Goal: Information Seeking & Learning: Learn about a topic

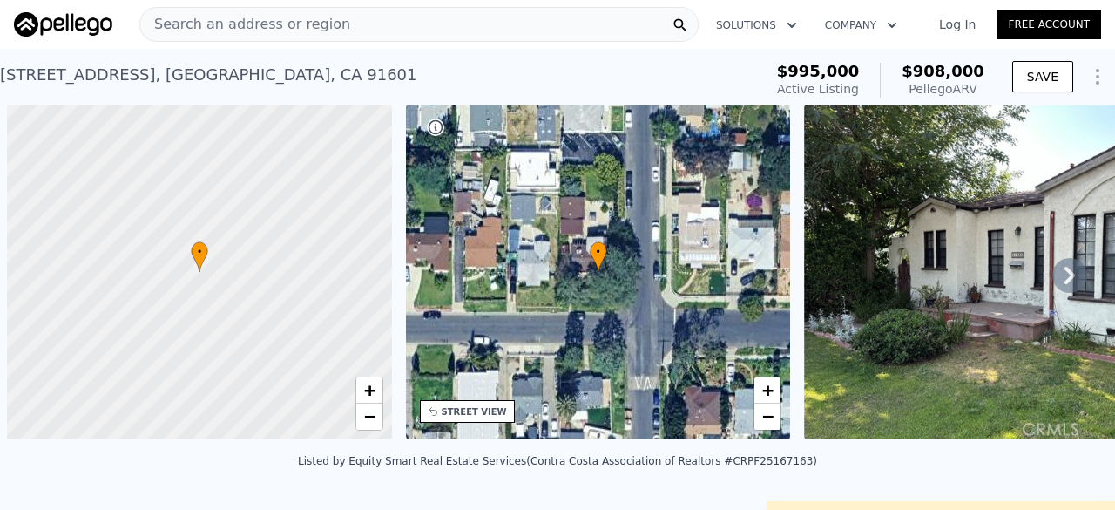
scroll to position [0, 1101]
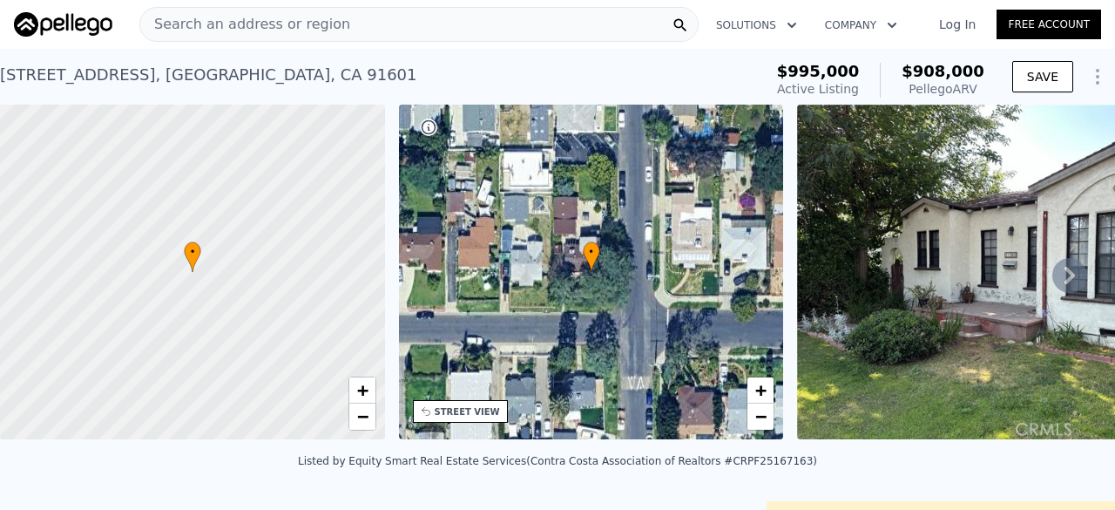
click at [233, 20] on span "Search an address or region" at bounding box center [245, 24] width 210 height 21
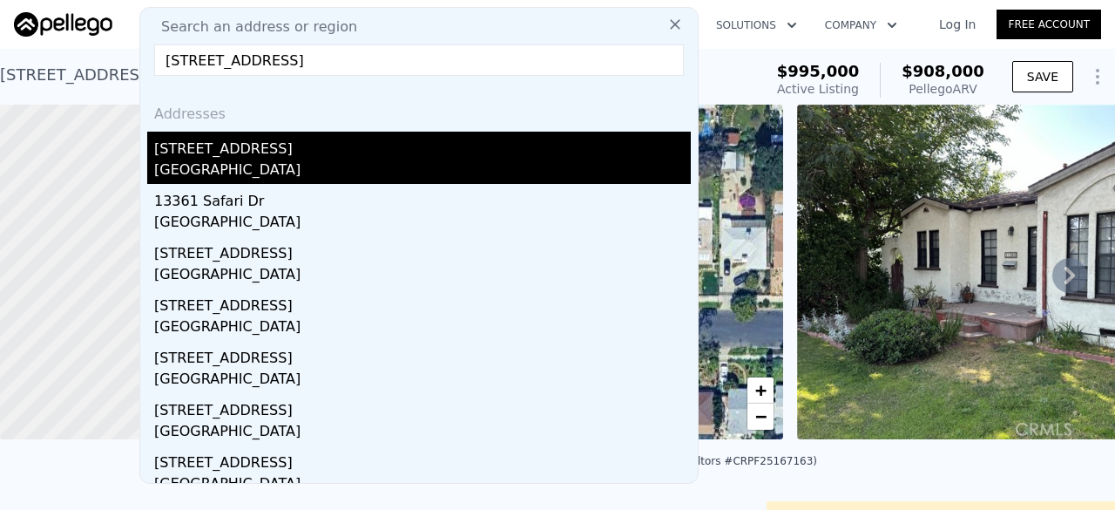
type input "[STREET_ADDRESS]"
click at [274, 136] on div "[STREET_ADDRESS]" at bounding box center [422, 146] width 537 height 28
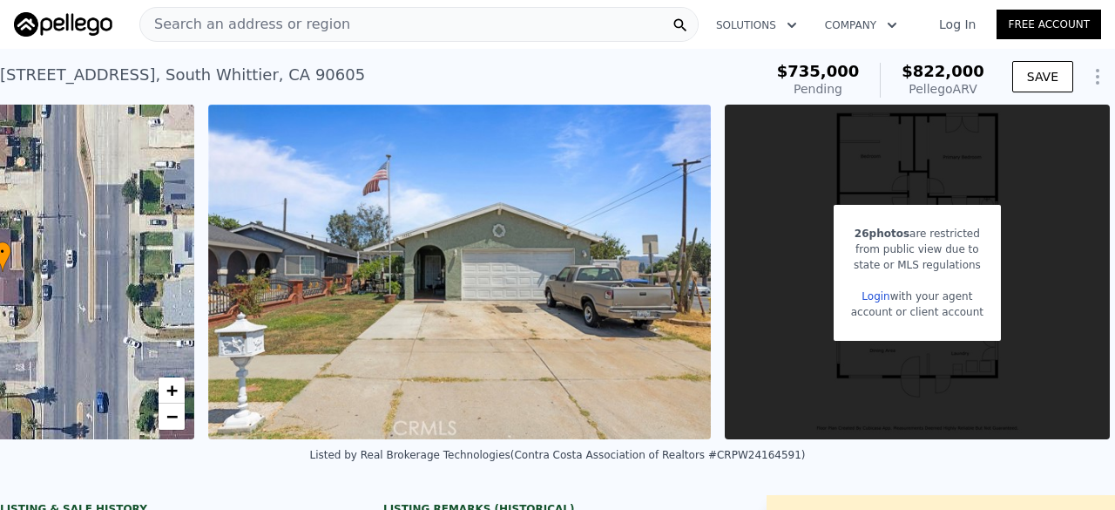
scroll to position [0, 611]
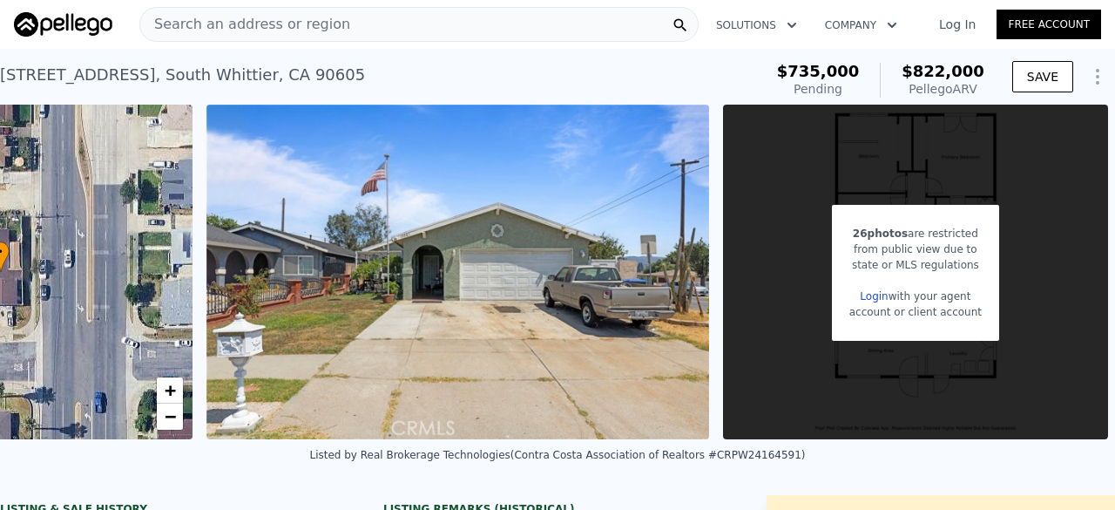
click at [355, 25] on div "Search an address or region" at bounding box center [418, 24] width 559 height 35
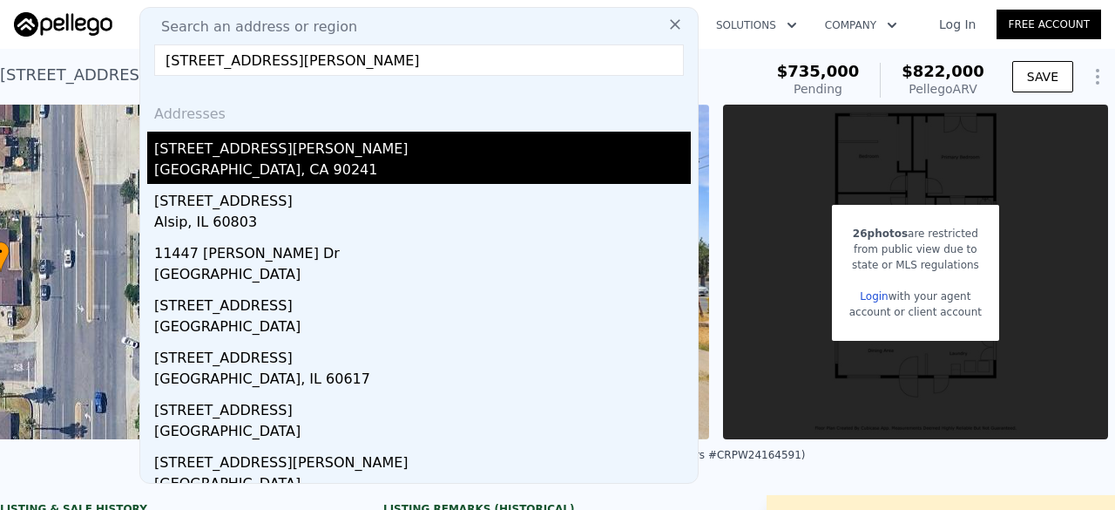
type input "[STREET_ADDRESS][PERSON_NAME]"
click at [287, 178] on div "[GEOGRAPHIC_DATA], CA 90241" at bounding box center [422, 171] width 537 height 24
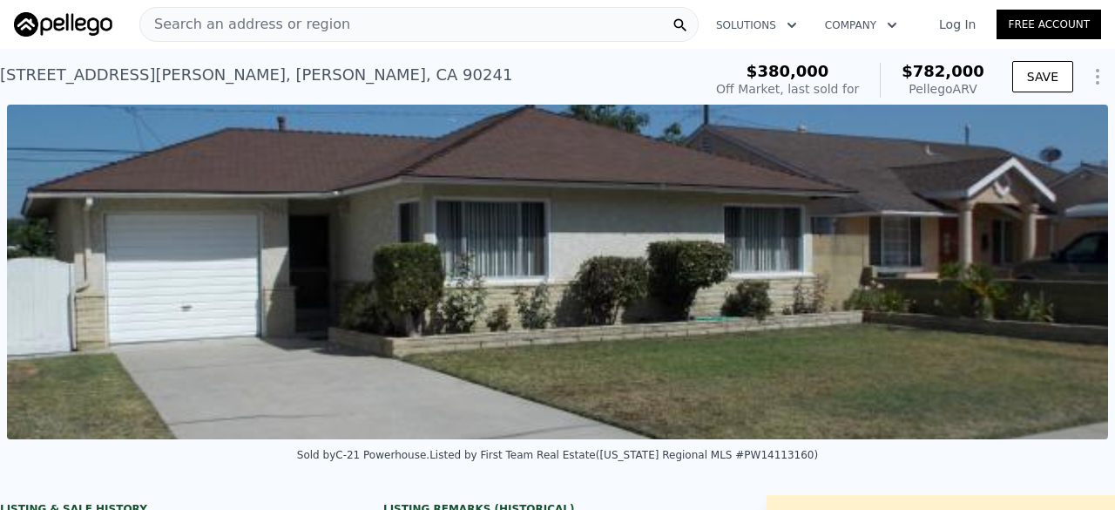
click at [249, 24] on span "Search an address or region" at bounding box center [245, 24] width 210 height 21
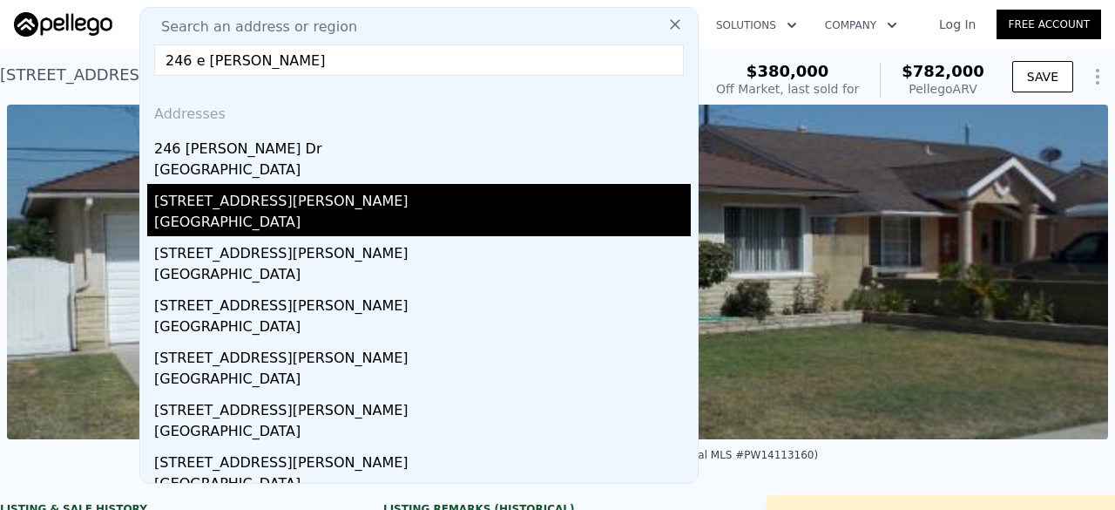
type input "246 e [PERSON_NAME]"
click at [256, 225] on div "[GEOGRAPHIC_DATA]" at bounding box center [422, 224] width 537 height 24
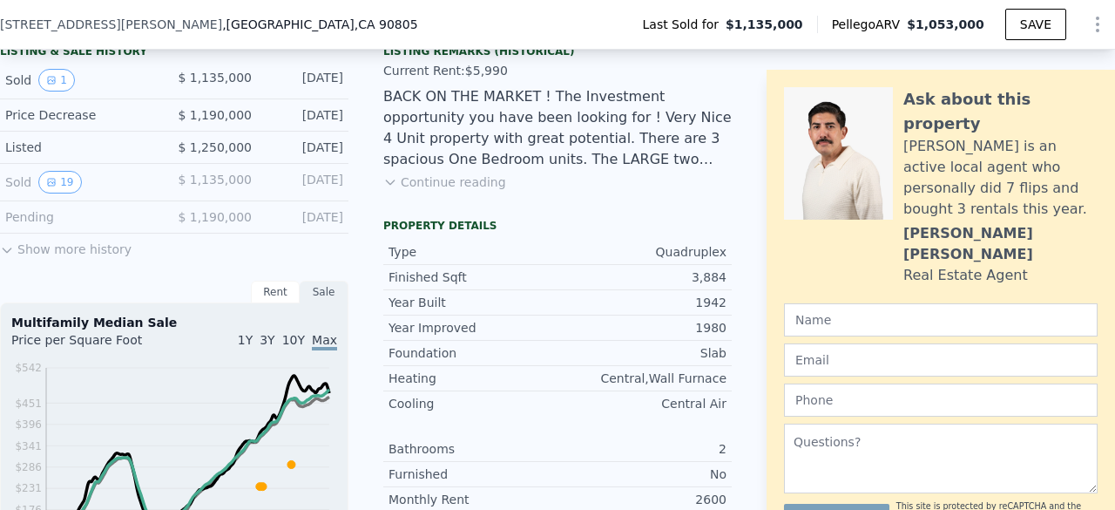
scroll to position [456, 0]
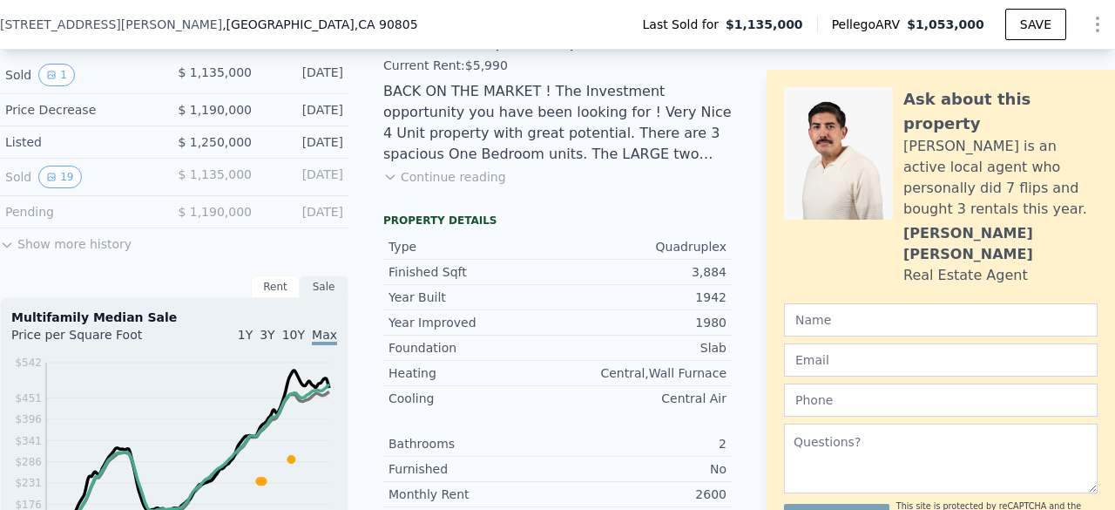
click at [456, 186] on button "Continue reading" at bounding box center [444, 176] width 123 height 17
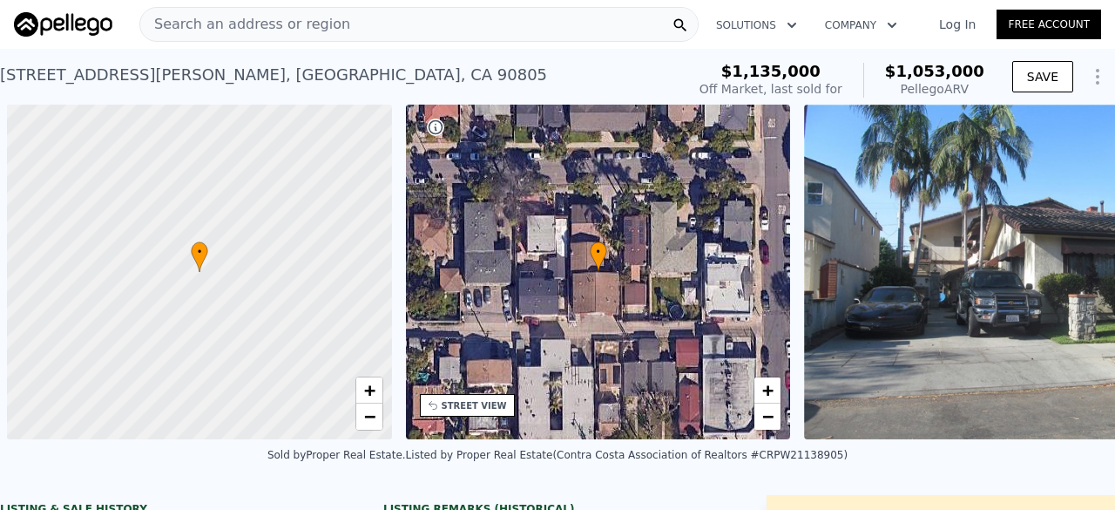
scroll to position [0, 7]
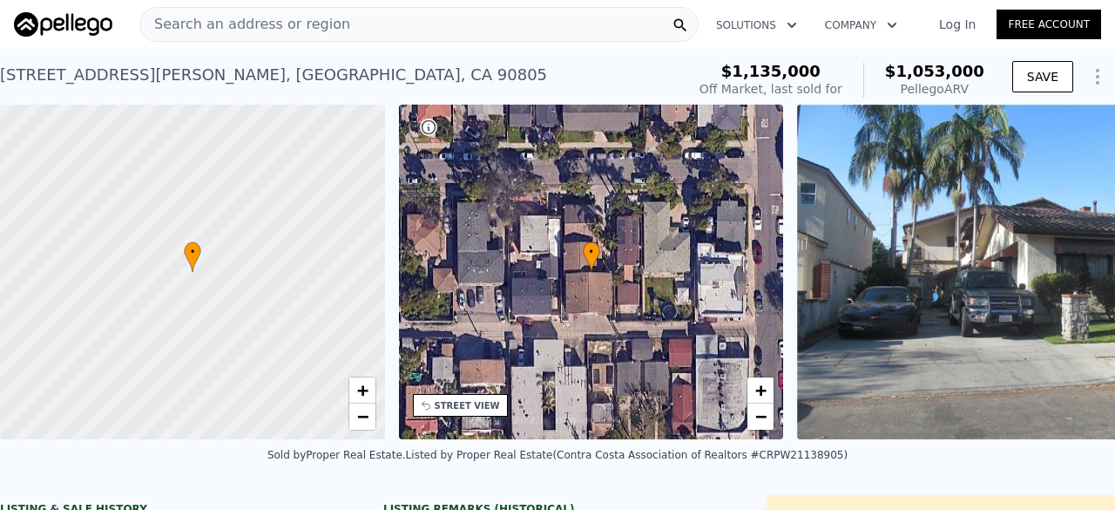
click at [258, 29] on span "Search an address or region" at bounding box center [245, 24] width 210 height 21
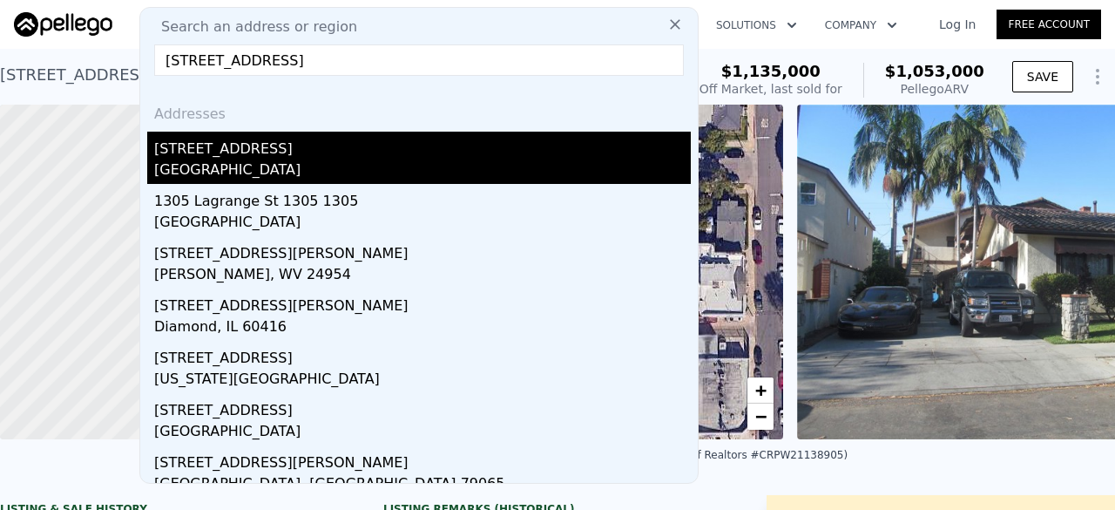
type input "[STREET_ADDRESS]"
click at [260, 163] on div "[GEOGRAPHIC_DATA]" at bounding box center [422, 171] width 537 height 24
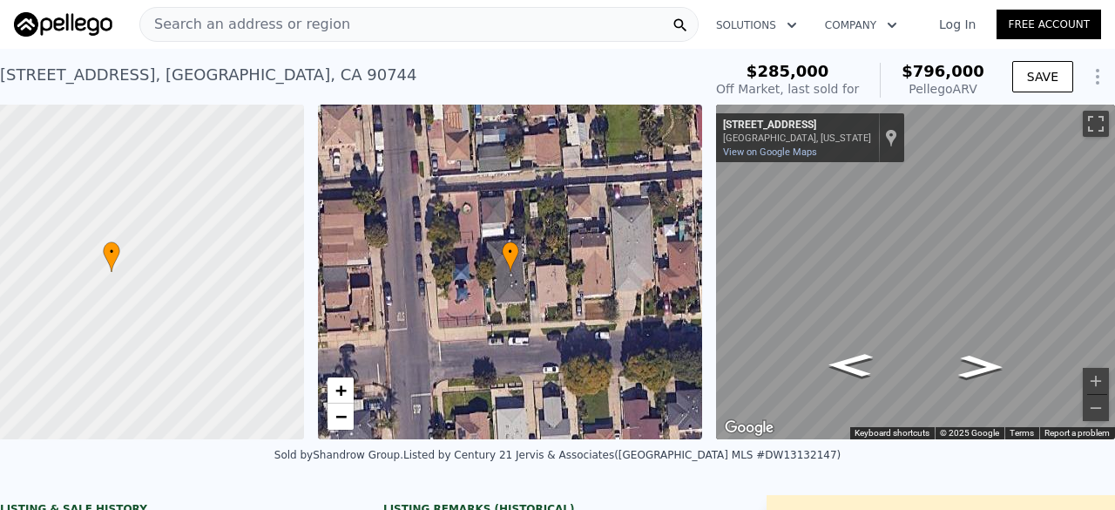
scroll to position [0, 101]
click at [663, 305] on div "• + − • + − ← Move left → Move right ↑ Move up ↓ Move down + Zoom in - Zoom out…" at bounding box center [557, 272] width 1115 height 334
click at [627, 323] on div "• + − • + − ← Move left → Move right ↑ Move up ↓ Move down + Zoom in - Zoom out…" at bounding box center [557, 272] width 1115 height 334
click at [613, 335] on div "• + − • + − ← Move left → Move right ↑ Move up ↓ Move down + Zoom in - Zoom out…" at bounding box center [557, 272] width 1115 height 334
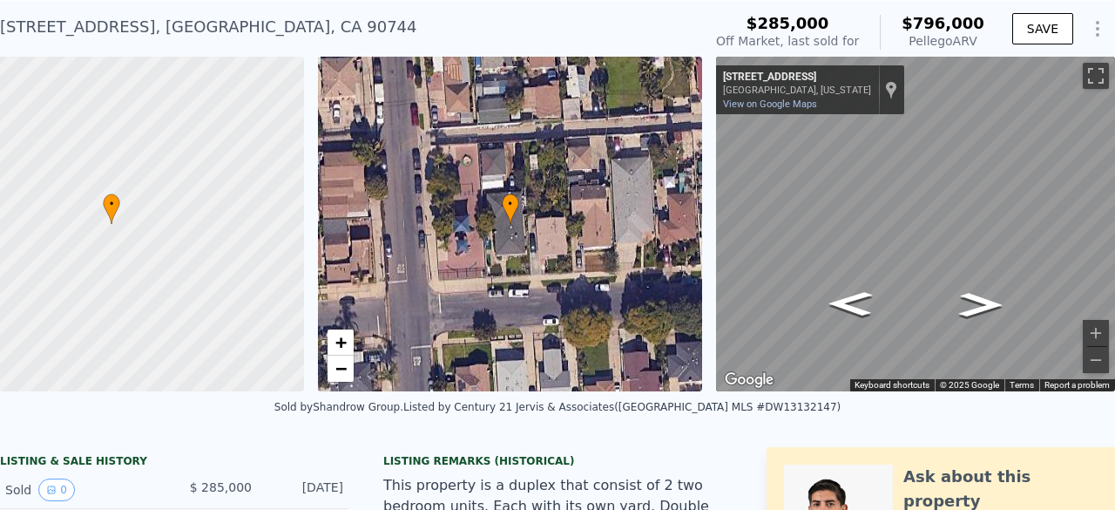
scroll to position [6, 0]
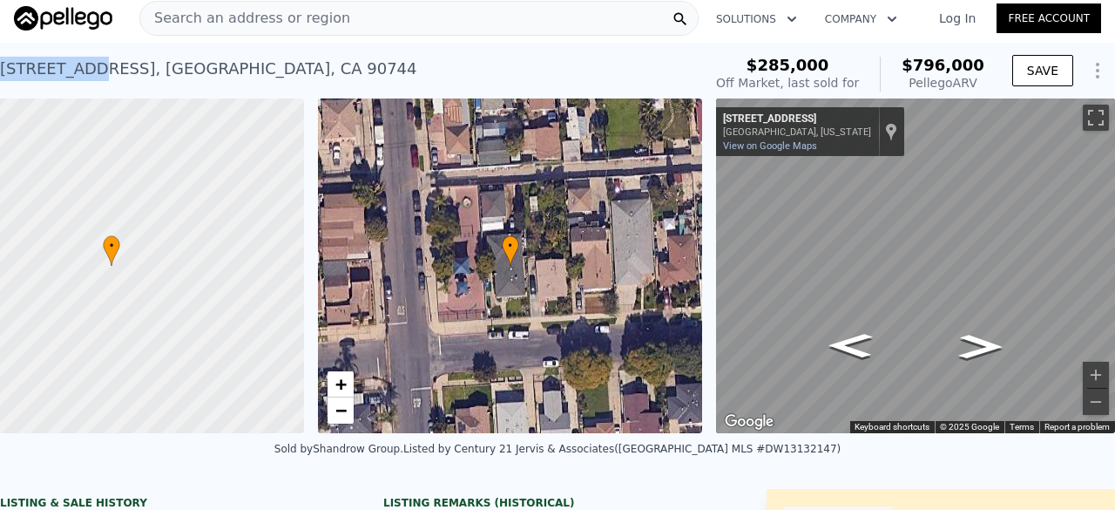
drag, startPoint x: 0, startPoint y: 67, endPoint x: 78, endPoint y: 65, distance: 77.5
click at [78, 65] on div "[STREET_ADDRESS]" at bounding box center [208, 69] width 417 height 24
copy div "[STREET_ADDRESS]"
click at [303, 18] on span "Search an address or region" at bounding box center [245, 18] width 210 height 21
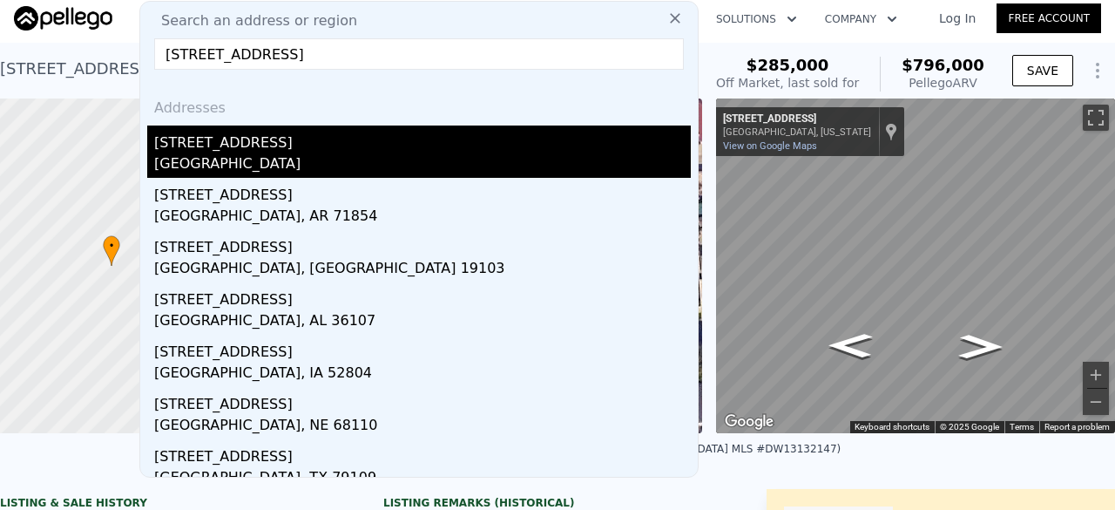
type input "[STREET_ADDRESS]"
click at [261, 161] on div "[GEOGRAPHIC_DATA]" at bounding box center [422, 165] width 537 height 24
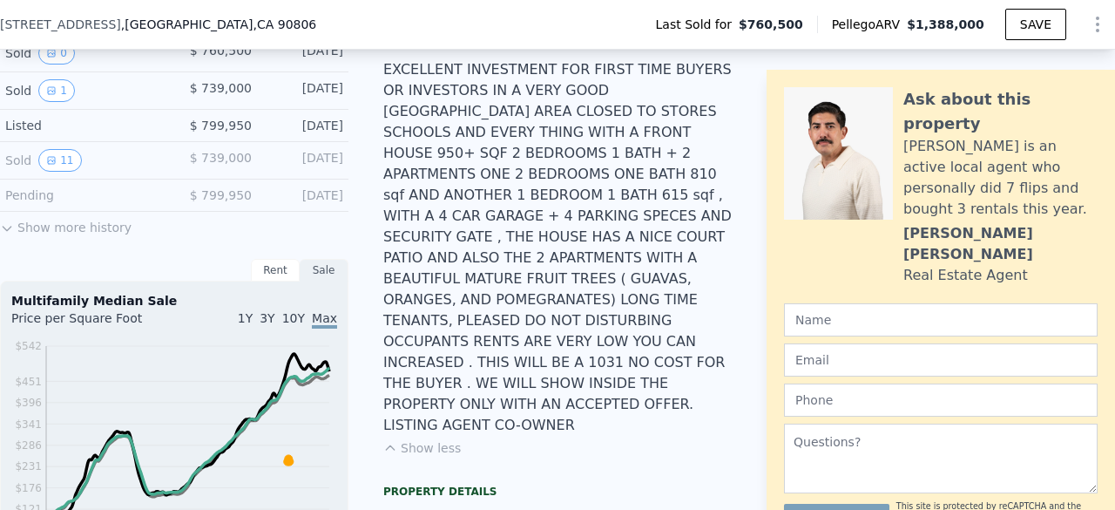
scroll to position [439, 0]
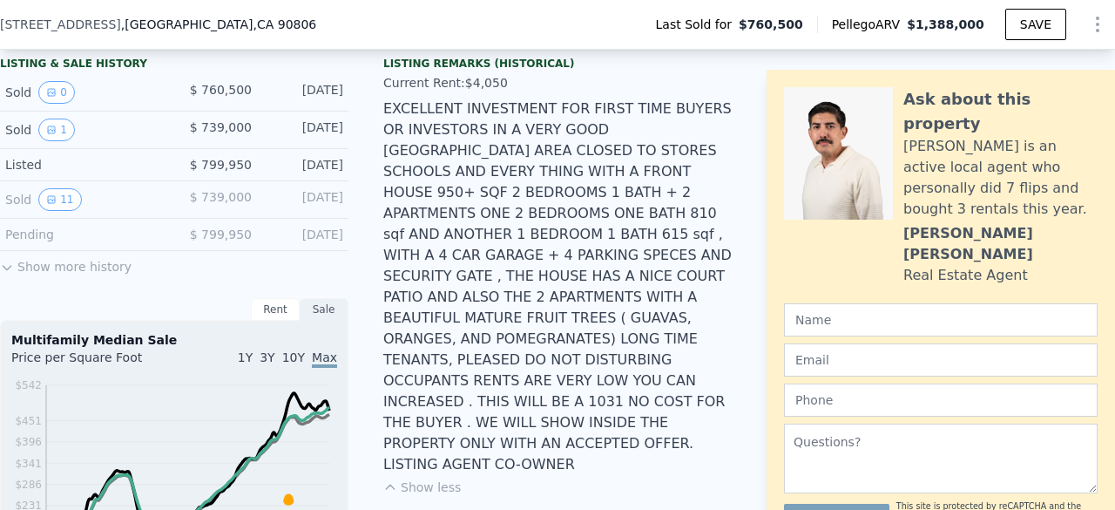
click at [395, 262] on div "EXCELLENT INVESTMENT FOR FIRST TIME BUYERS OR INVESTORS IN A VERY GOOD [GEOGRAP…" at bounding box center [557, 286] width 348 height 376
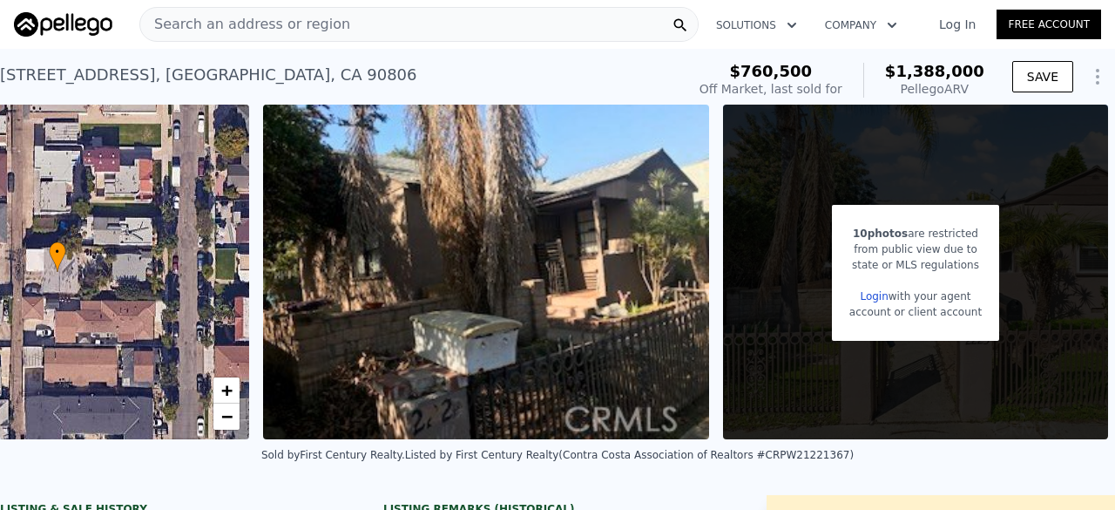
click at [190, 30] on span "Search an address or region" at bounding box center [245, 24] width 210 height 21
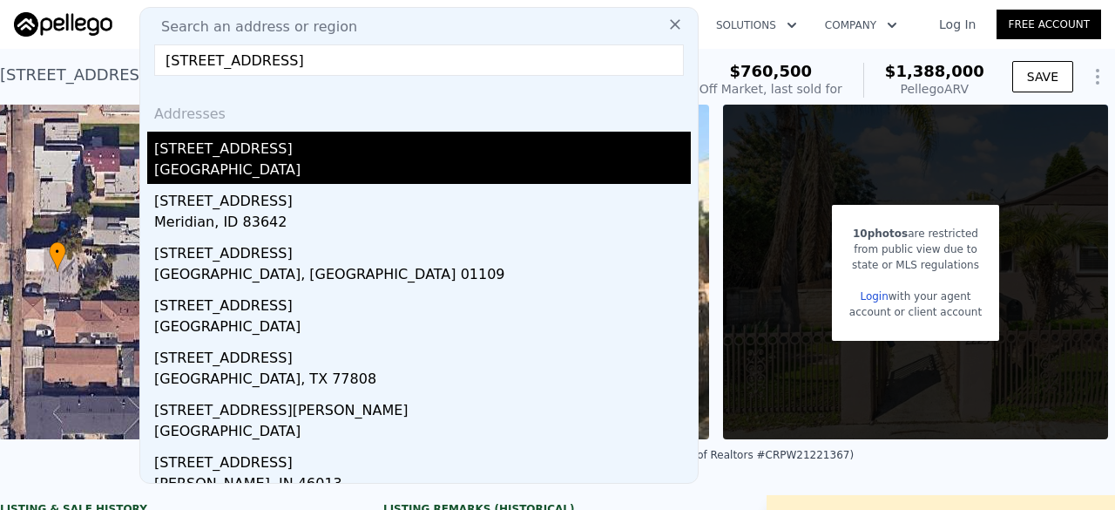
type input "[STREET_ADDRESS]"
click at [269, 172] on div "[GEOGRAPHIC_DATA]" at bounding box center [422, 171] width 537 height 24
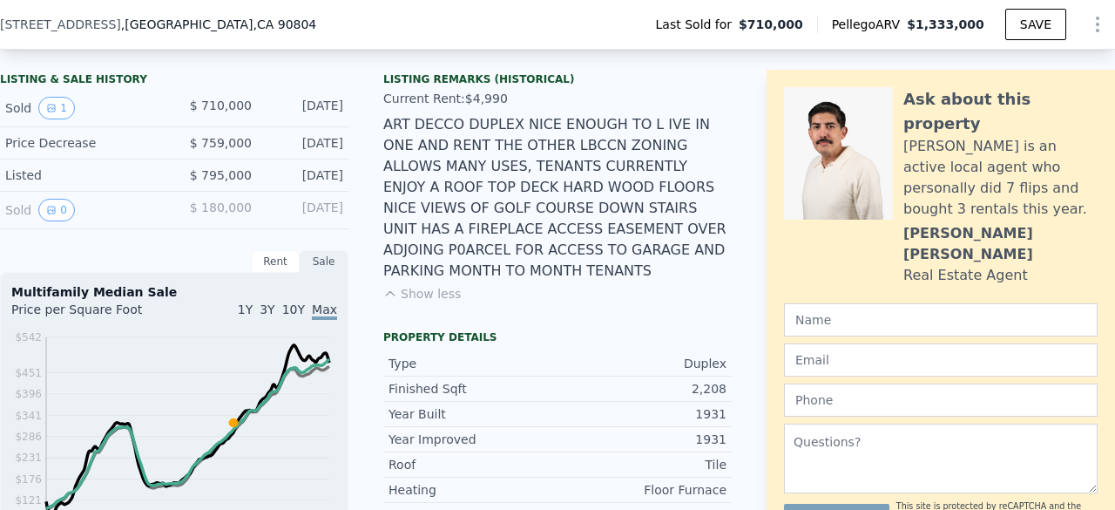
scroll to position [423, 0]
click at [404, 285] on button "Show less" at bounding box center [422, 293] width 78 height 17
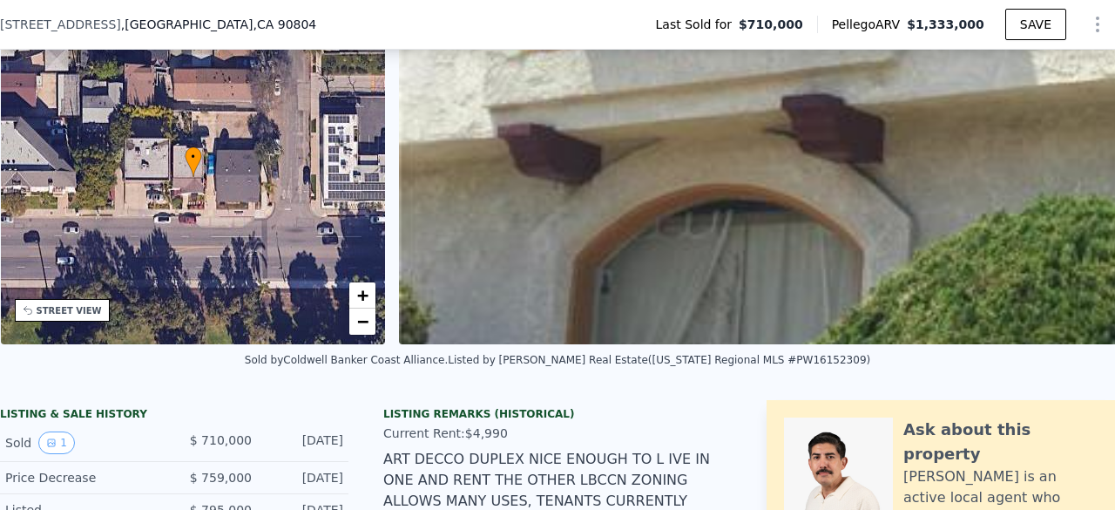
scroll to position [0, 0]
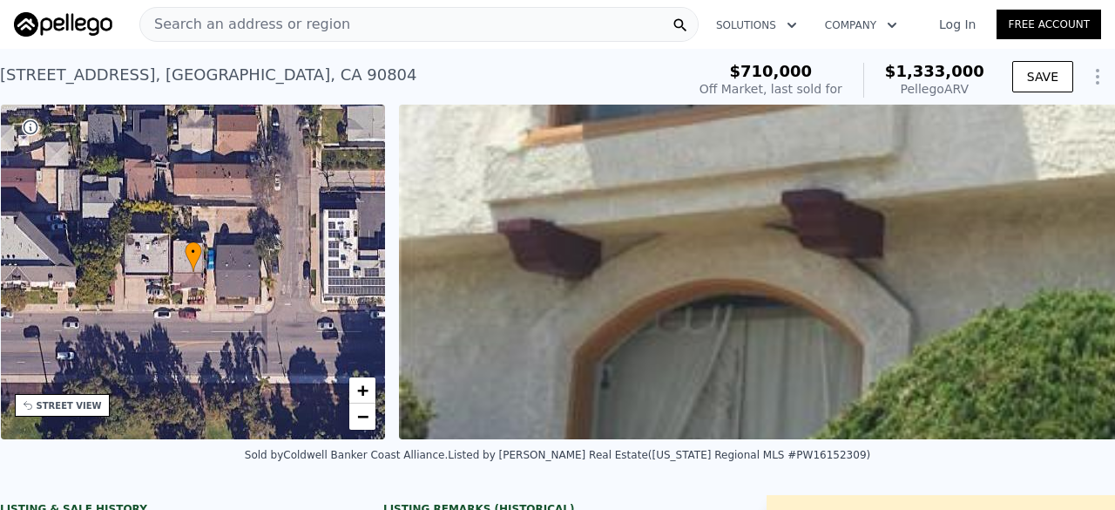
click at [317, 32] on span "Search an address or region" at bounding box center [245, 24] width 210 height 21
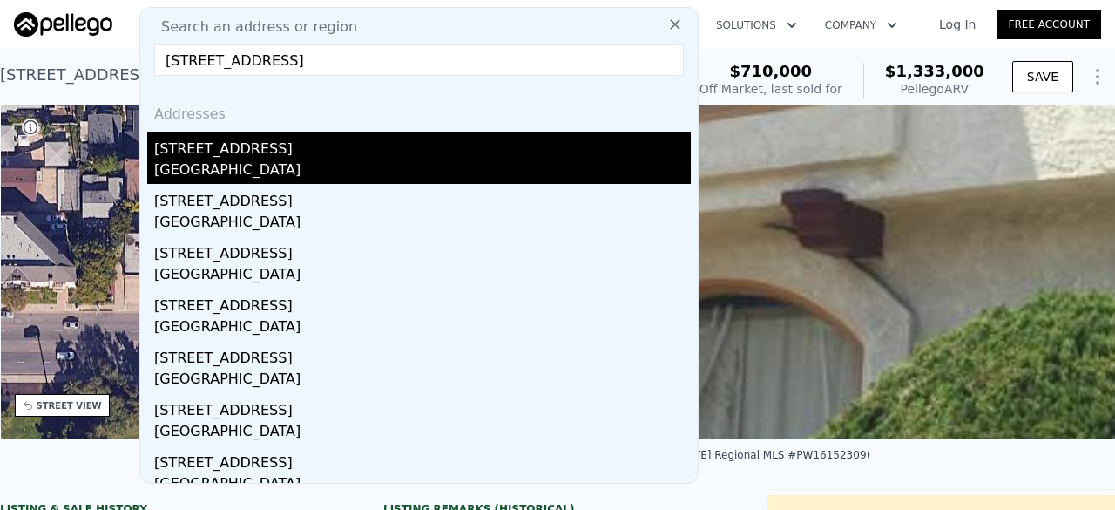
type input "[STREET_ADDRESS]"
click at [265, 172] on div "[GEOGRAPHIC_DATA]" at bounding box center [422, 171] width 537 height 24
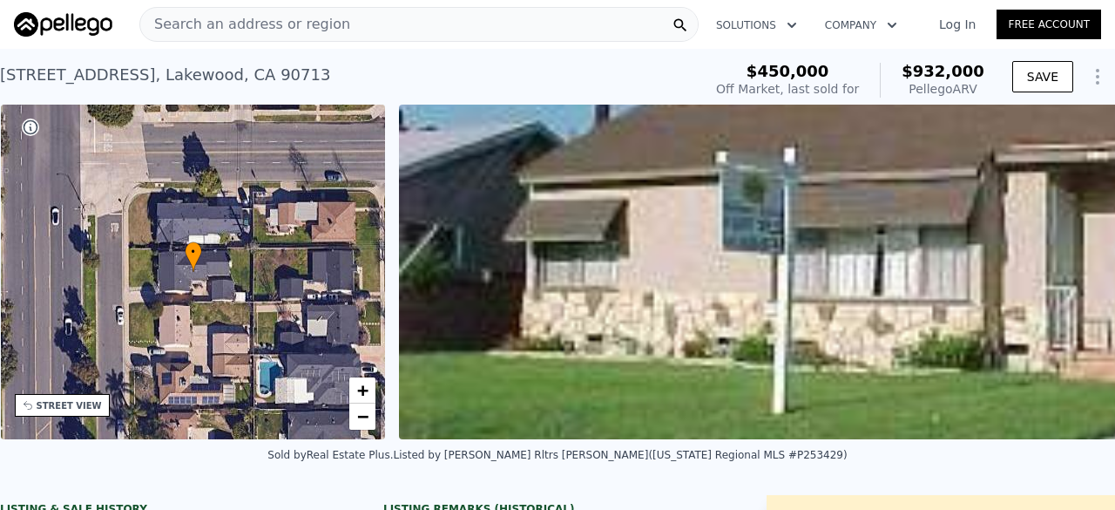
click at [276, 27] on span "Search an address or region" at bounding box center [245, 24] width 210 height 21
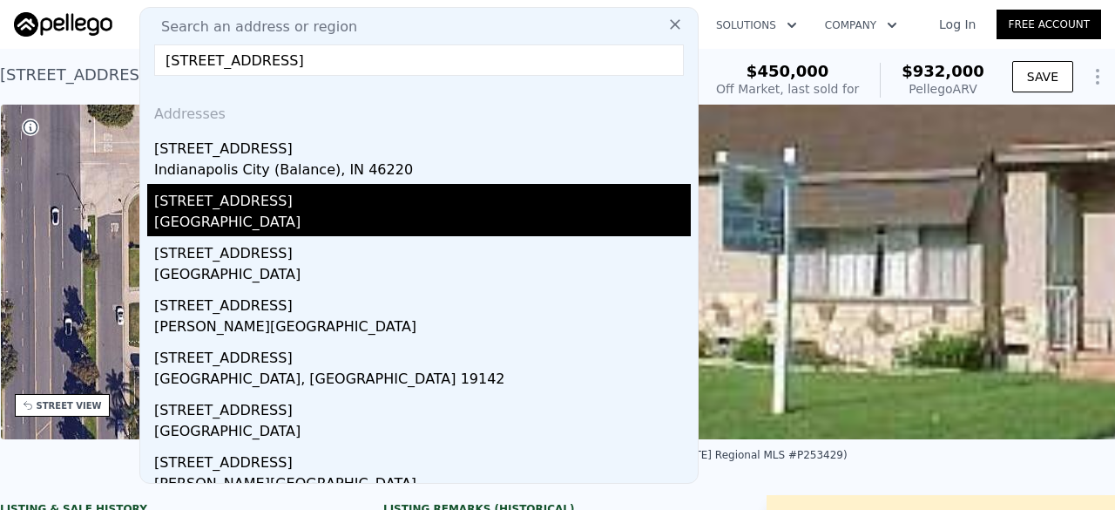
type input "[STREET_ADDRESS]"
click at [319, 214] on div "[GEOGRAPHIC_DATA]" at bounding box center [422, 224] width 537 height 24
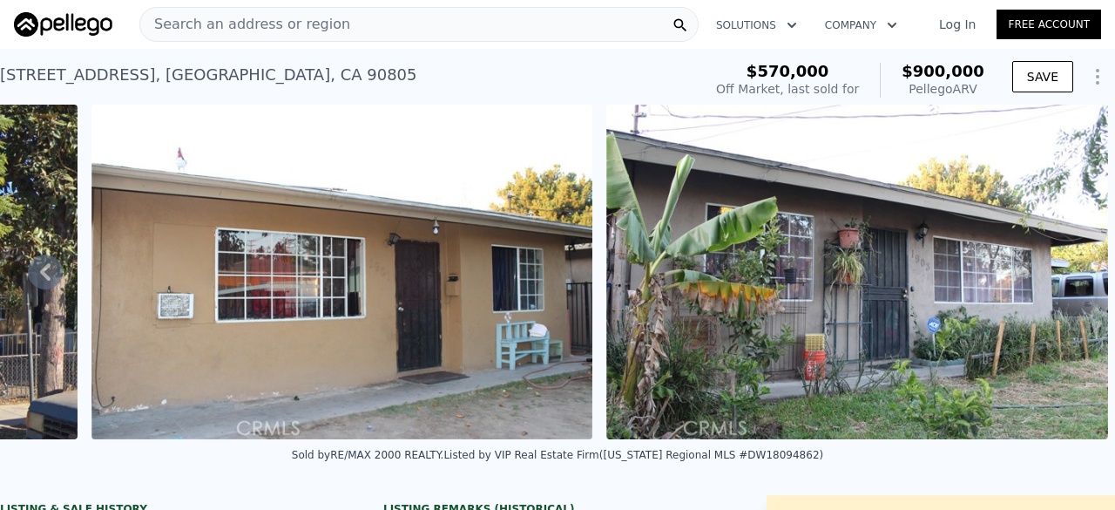
click at [249, 26] on span "Search an address or region" at bounding box center [245, 24] width 210 height 21
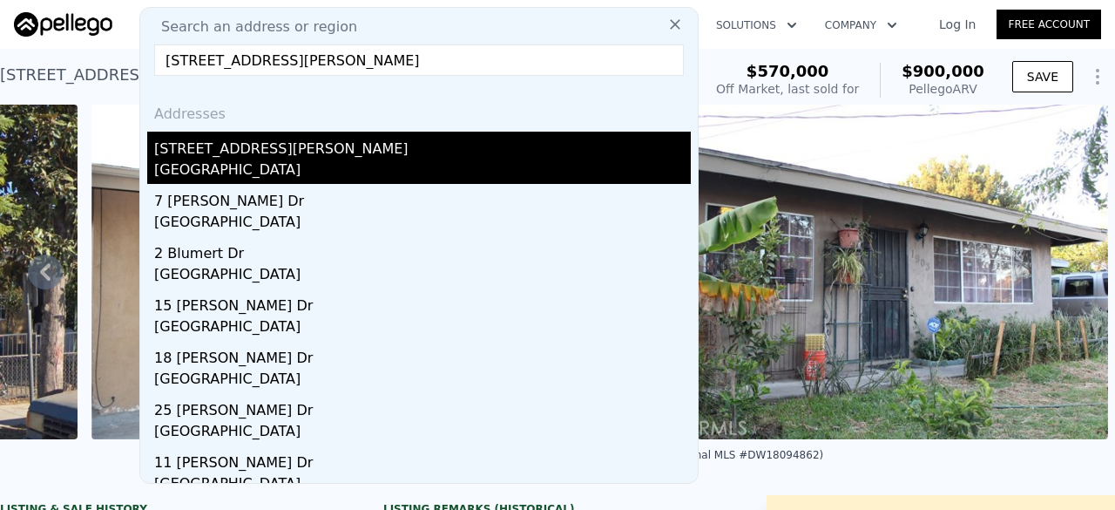
type input "[STREET_ADDRESS][PERSON_NAME]"
click at [272, 154] on div "[STREET_ADDRESS][PERSON_NAME]" at bounding box center [422, 146] width 537 height 28
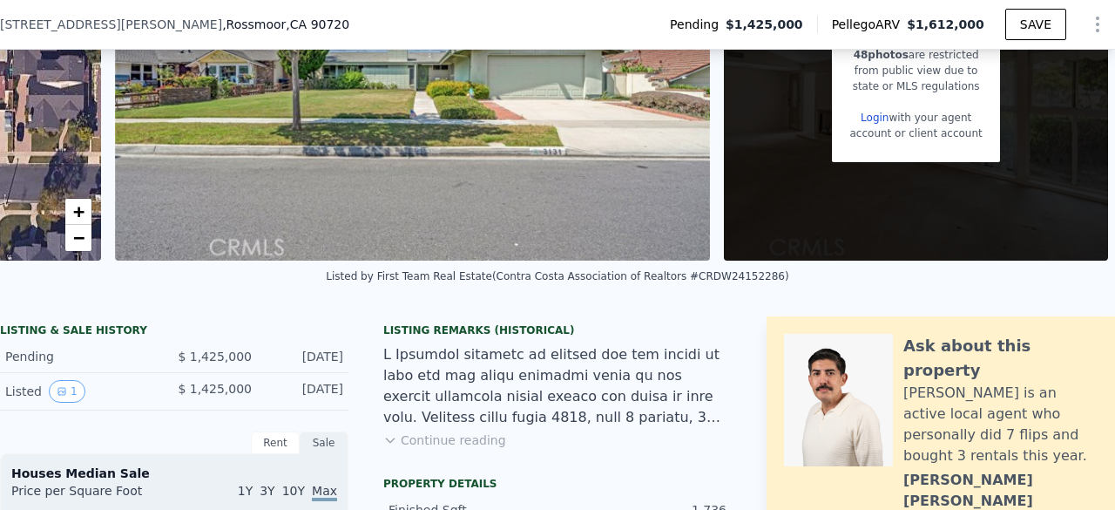
scroll to position [171, 0]
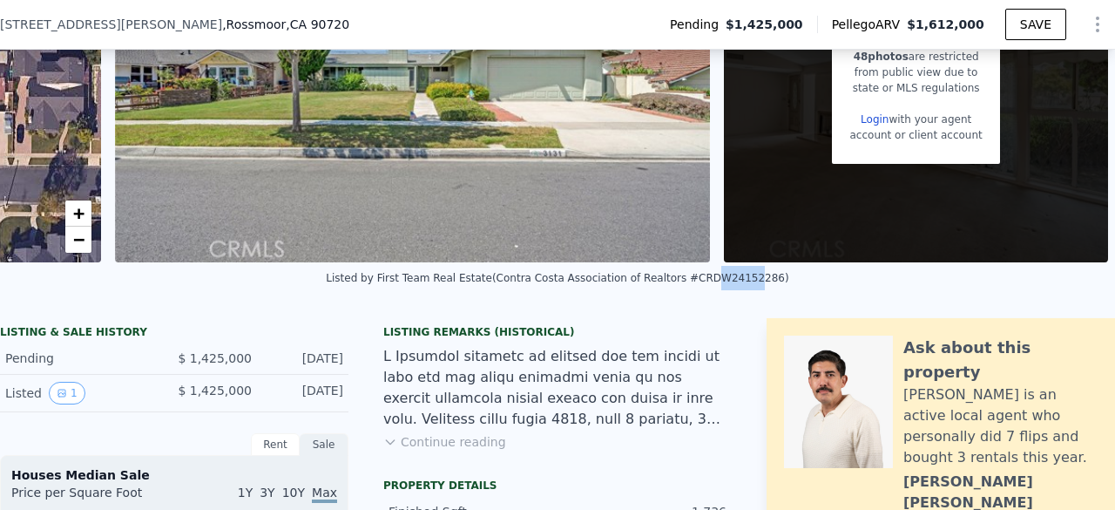
drag, startPoint x: 679, startPoint y: 287, endPoint x: 715, endPoint y: 303, distance: 39.4
click at [715, 303] on div "Listed by First Team Real Estate (Contra Costa Association of Realtors #CRDW241…" at bounding box center [557, 283] width 1115 height 42
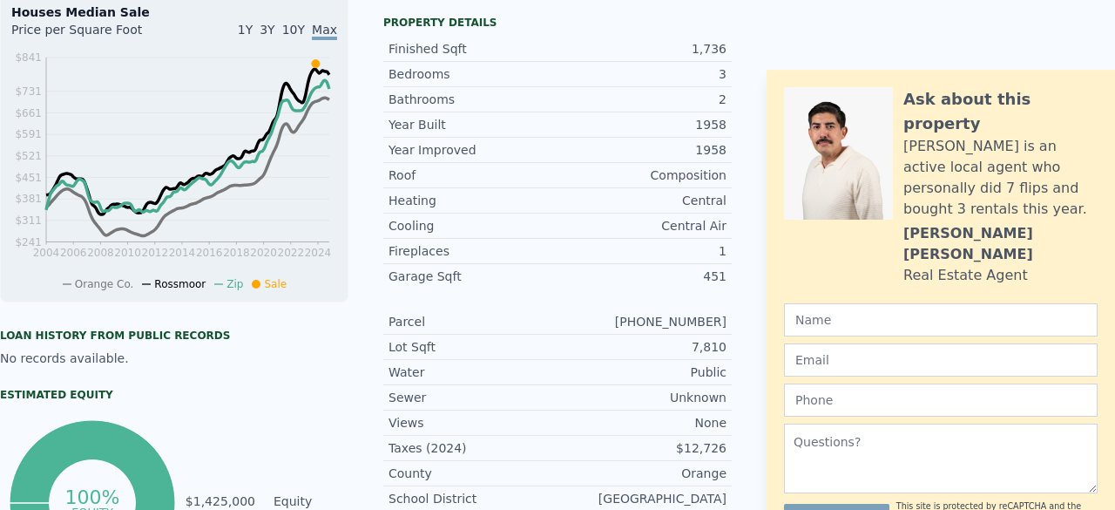
scroll to position [0, 0]
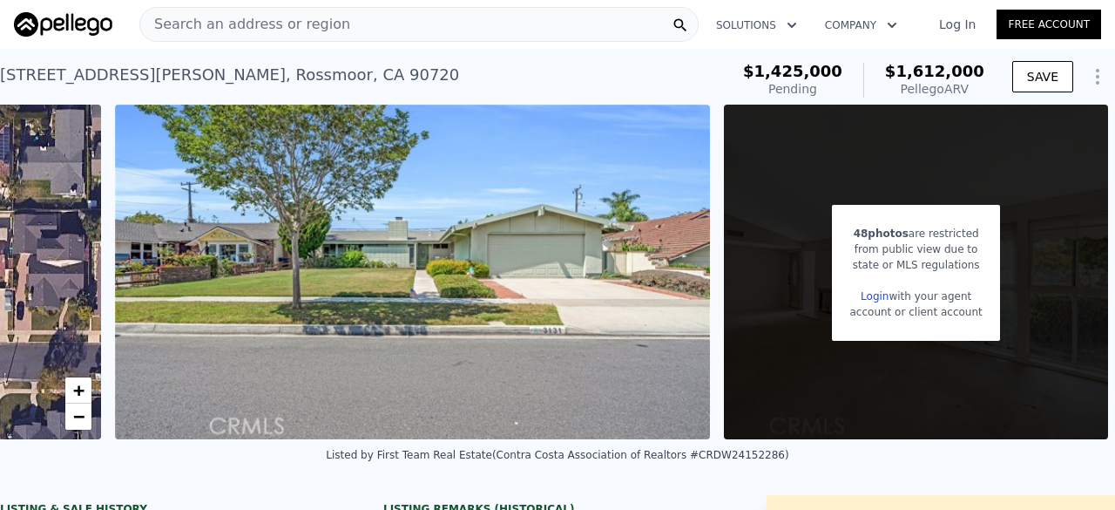
click at [246, 25] on span "Search an address or region" at bounding box center [245, 24] width 210 height 21
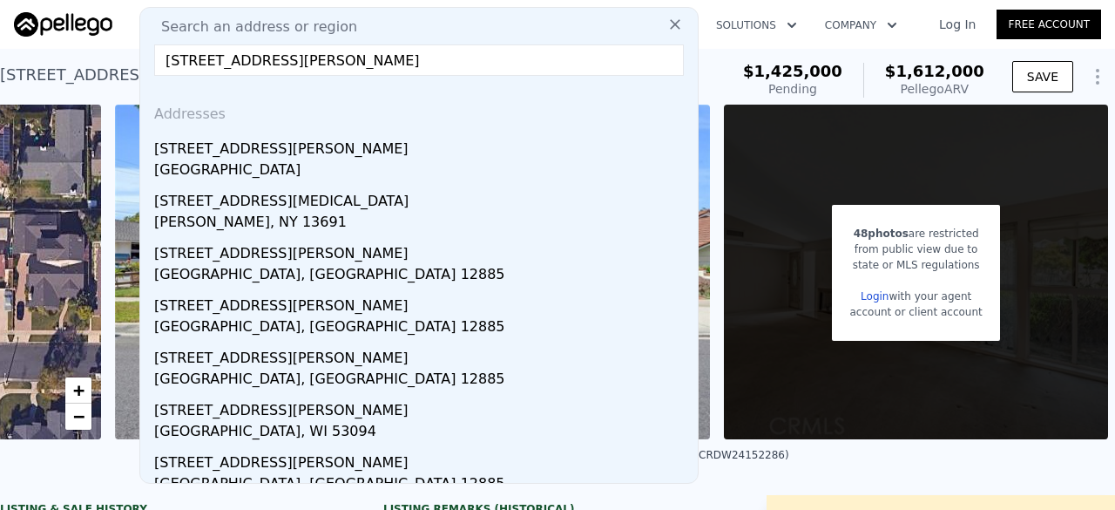
type input "[STREET_ADDRESS][PERSON_NAME]"
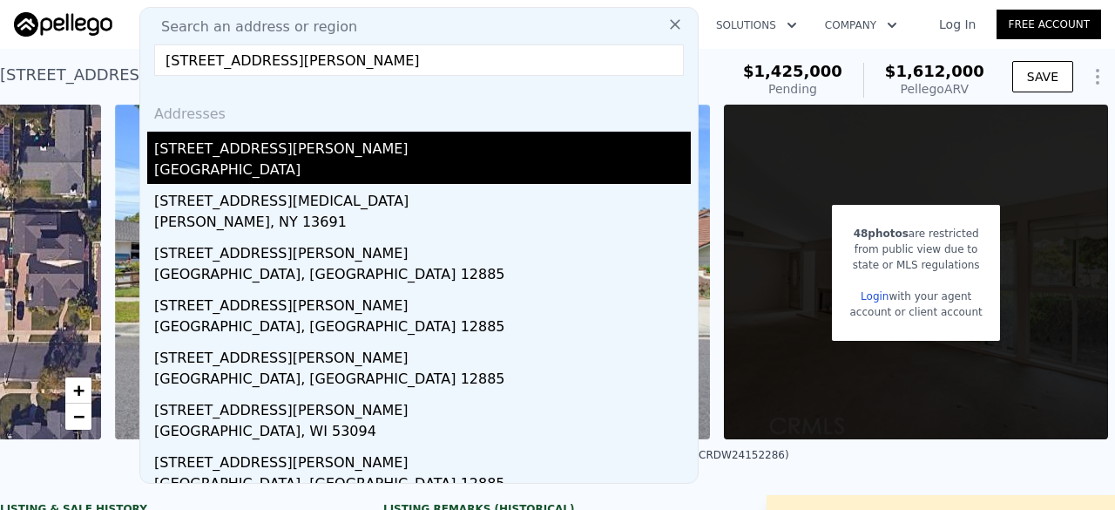
drag, startPoint x: 322, startPoint y: 147, endPoint x: 282, endPoint y: 152, distance: 40.4
click at [282, 152] on div "[STREET_ADDRESS][PERSON_NAME]" at bounding box center [422, 146] width 537 height 28
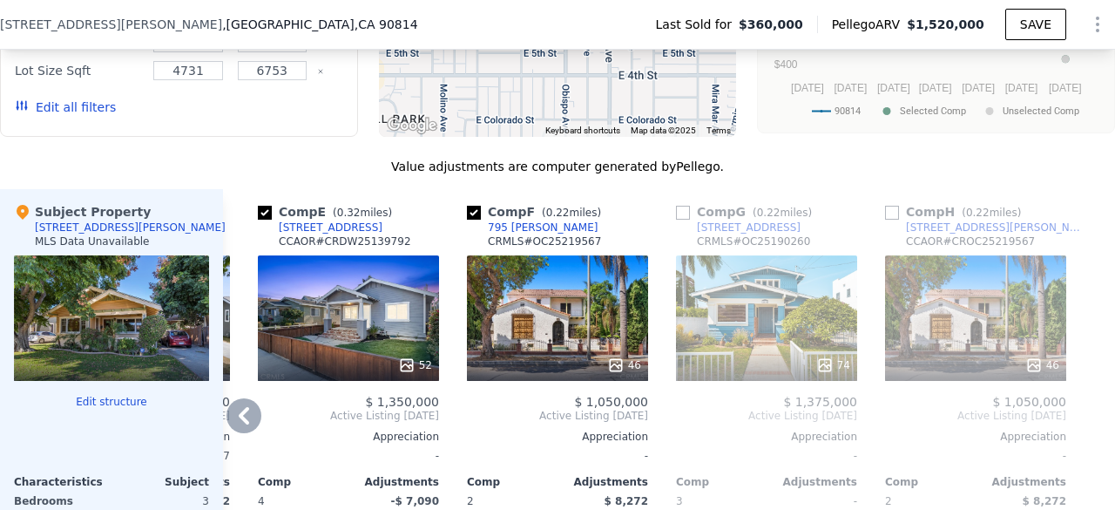
scroll to position [1684, 0]
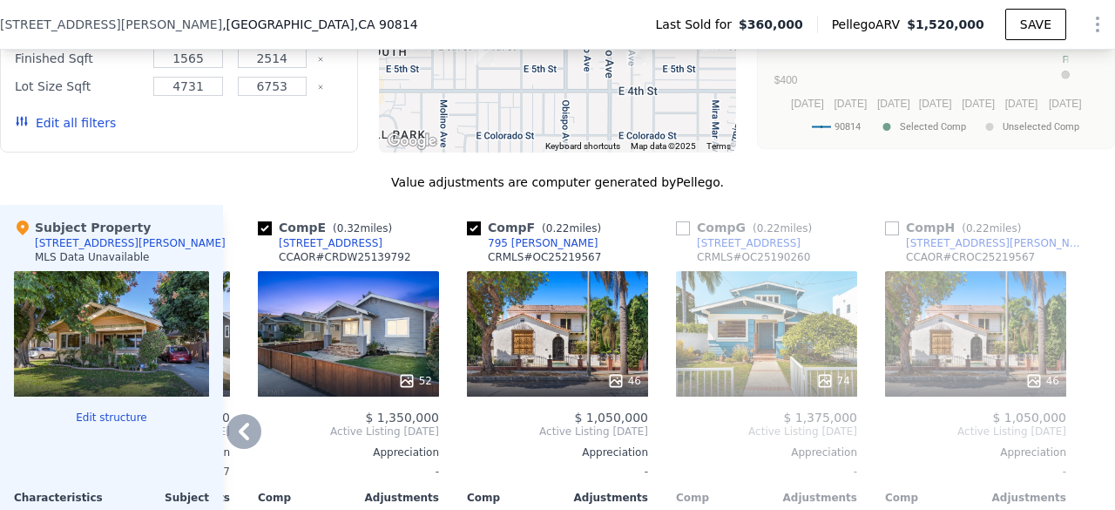
click at [940, 438] on span "Active Listing [DATE]" at bounding box center [975, 431] width 181 height 14
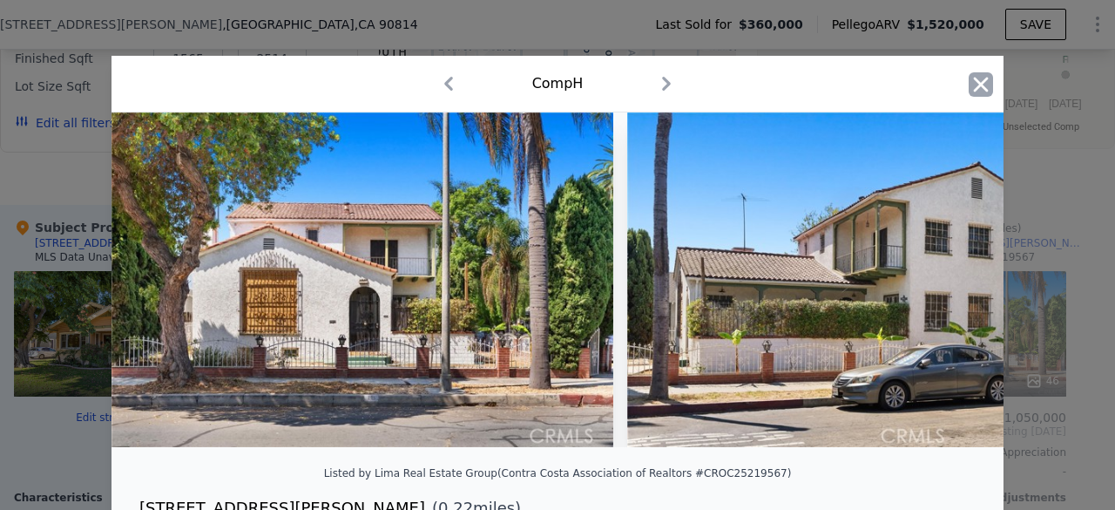
click at [970, 76] on icon "button" at bounding box center [981, 84] width 24 height 24
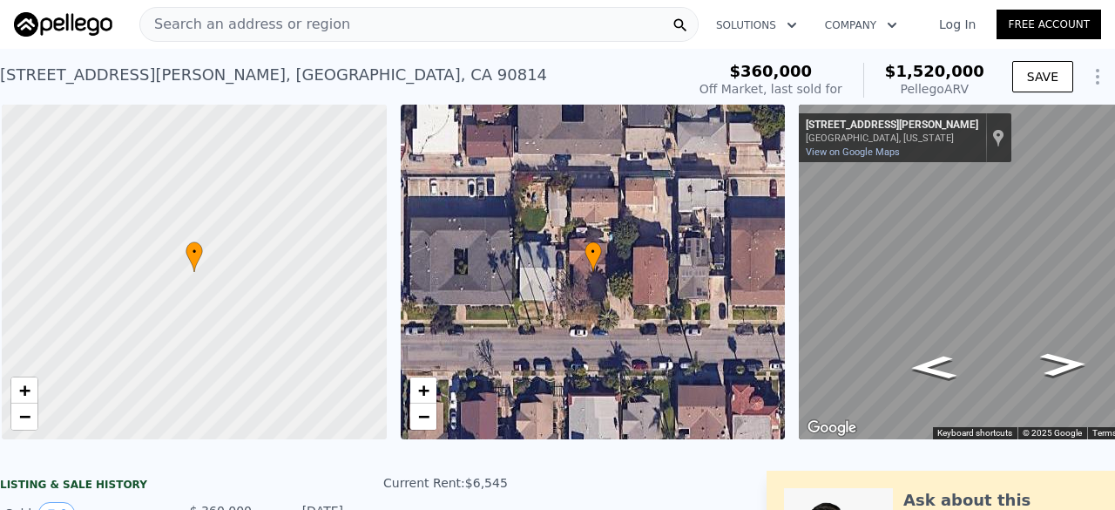
scroll to position [0, 7]
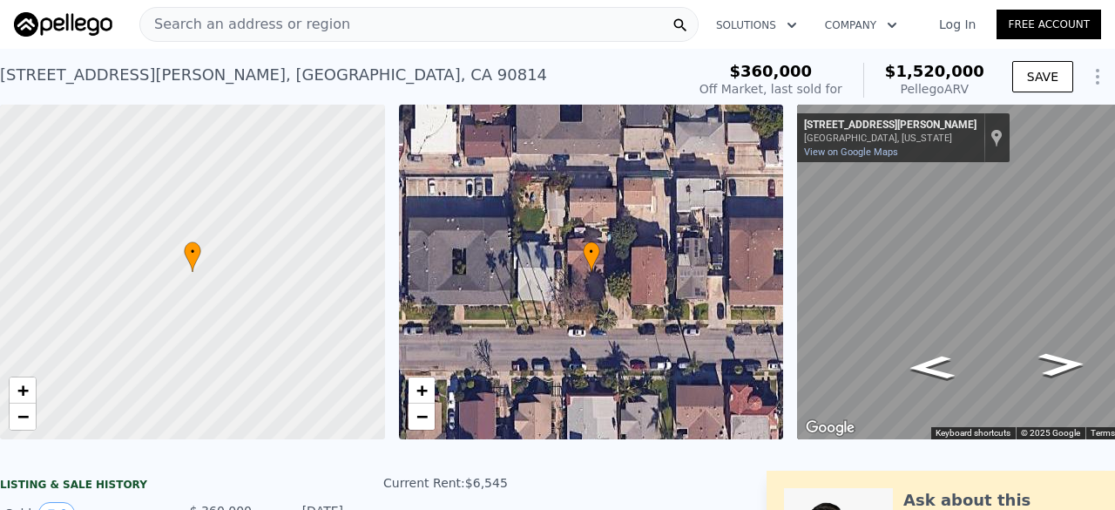
click at [331, 27] on div "Search an address or region" at bounding box center [418, 24] width 559 height 35
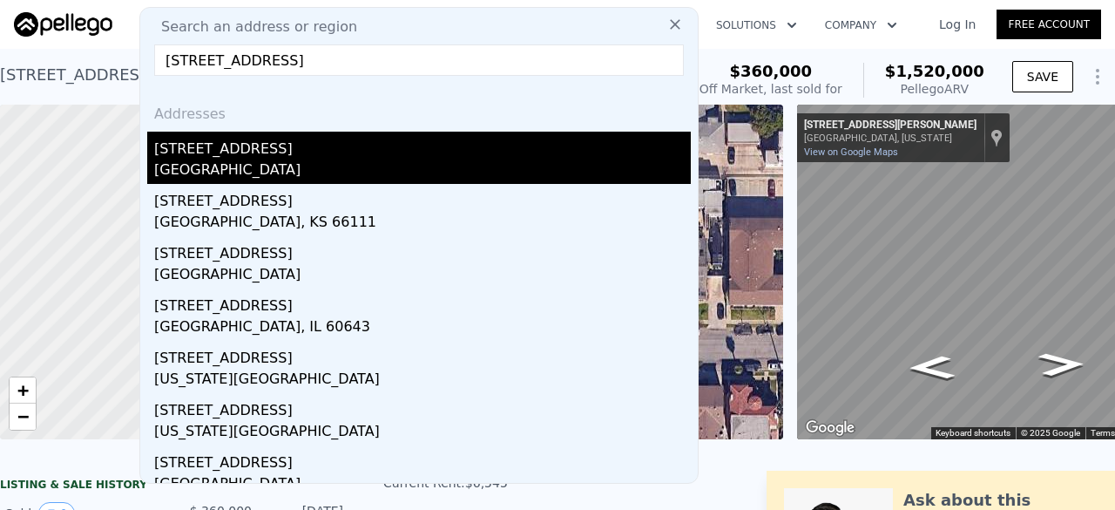
type input "[STREET_ADDRESS]"
click at [255, 168] on div "[GEOGRAPHIC_DATA]" at bounding box center [422, 171] width 537 height 24
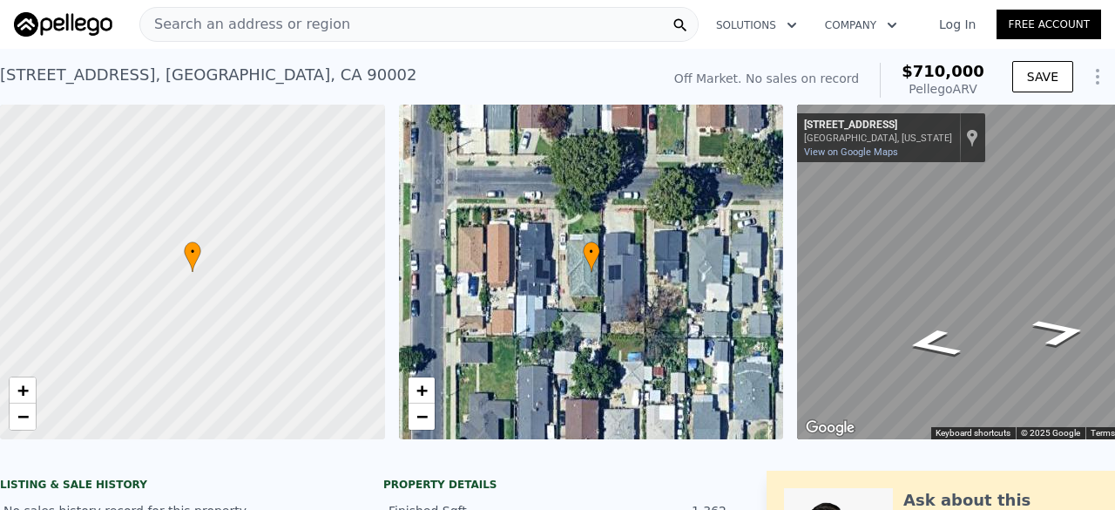
click at [703, 259] on div "• + − • + − ← Move left → Move right ↑ Move up ↓ Move down + Zoom in - Zoom out…" at bounding box center [557, 272] width 1115 height 334
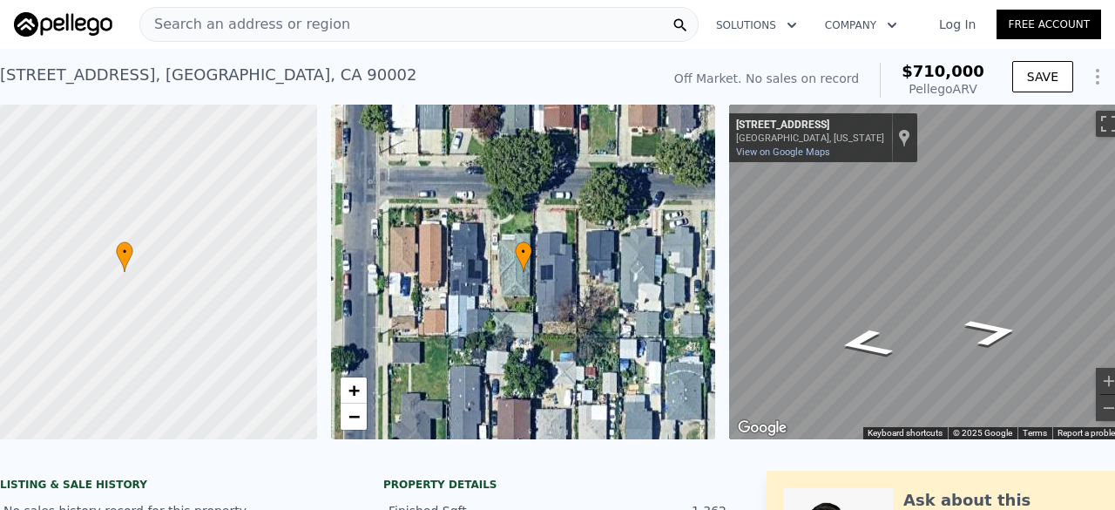
scroll to position [0, 101]
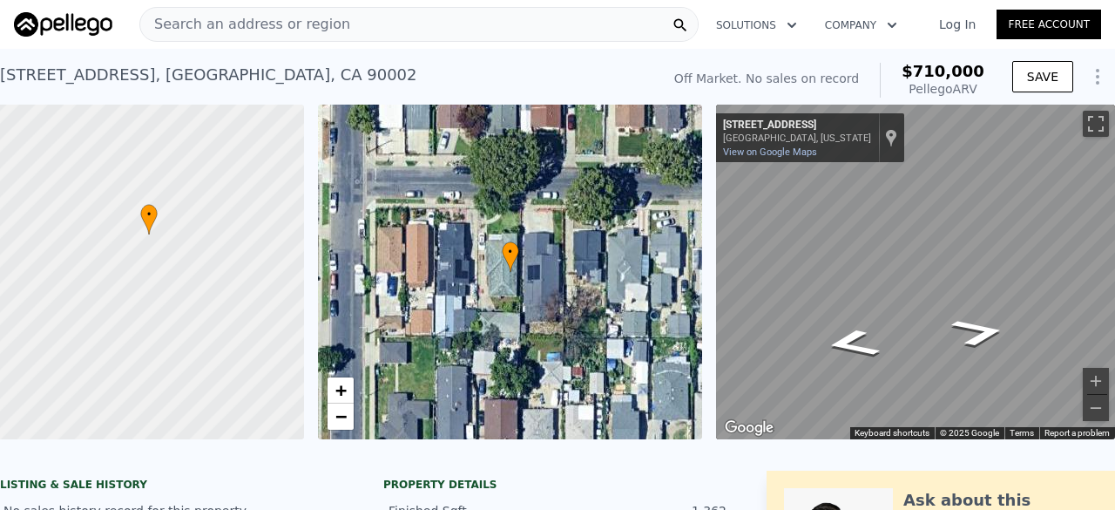
drag, startPoint x: 165, startPoint y: 267, endPoint x: 206, endPoint y: 227, distance: 56.0
click at [206, 227] on div at bounding box center [112, 272] width 462 height 402
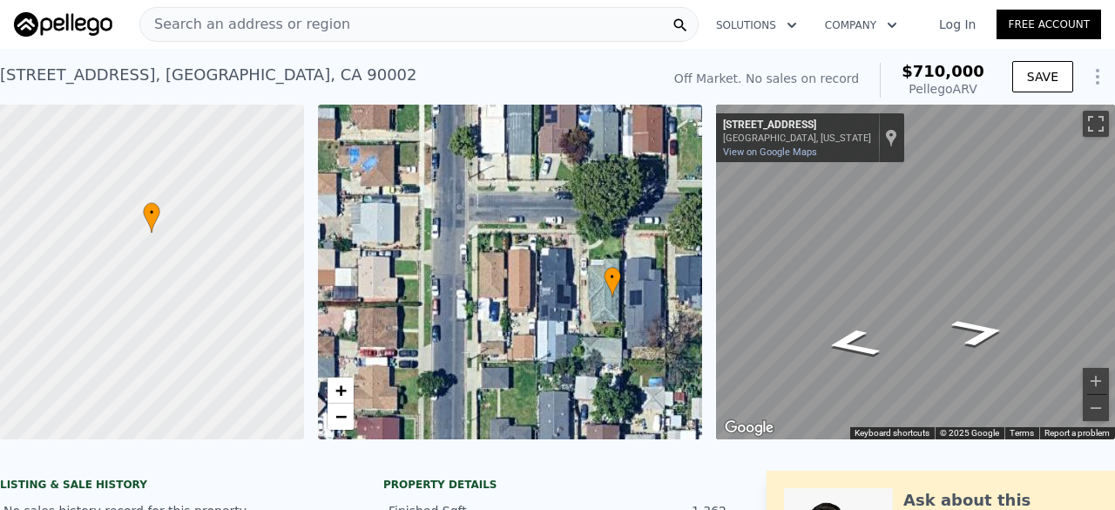
drag, startPoint x: 412, startPoint y: 282, endPoint x: 509, endPoint y: 314, distance: 101.6
click at [509, 314] on div "• + −" at bounding box center [510, 272] width 385 height 334
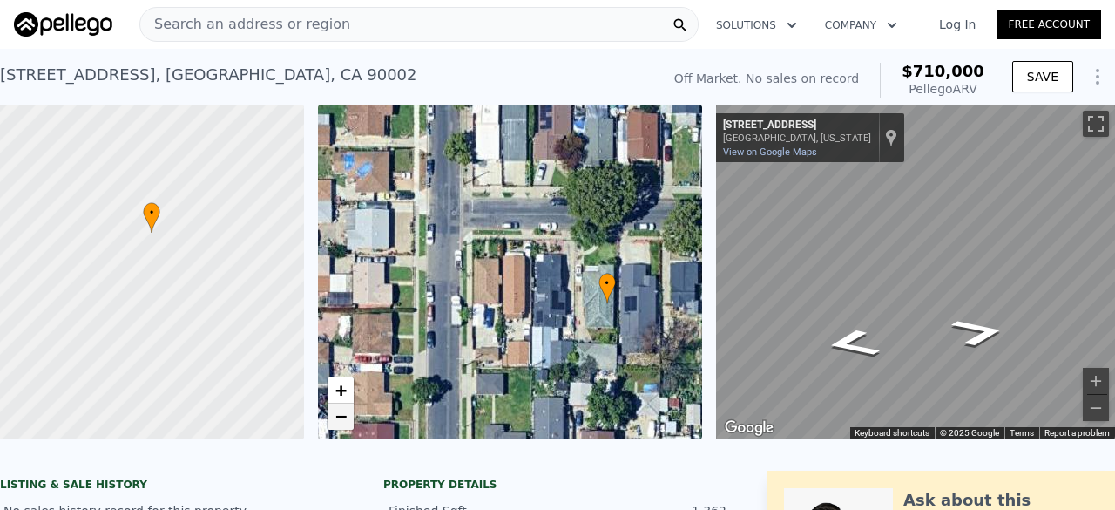
click at [334, 421] on span "−" at bounding box center [339, 416] width 11 height 22
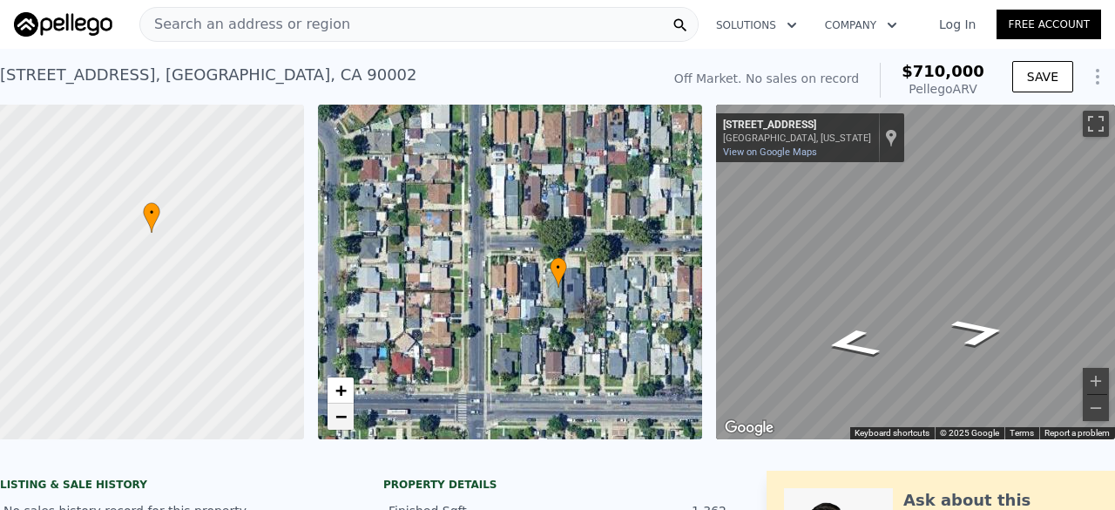
click at [334, 421] on span "−" at bounding box center [339, 416] width 11 height 22
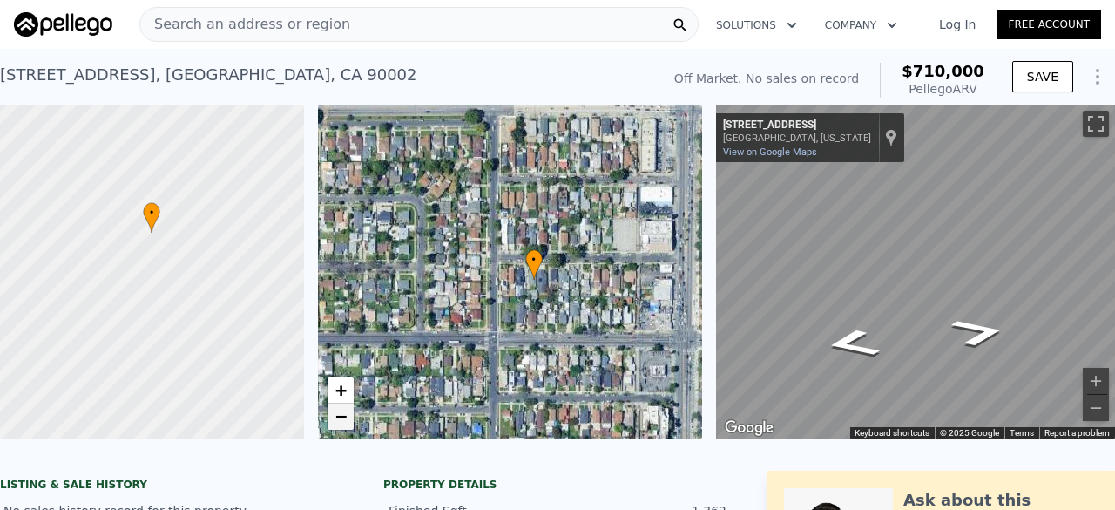
click at [334, 421] on span "−" at bounding box center [339, 416] width 11 height 22
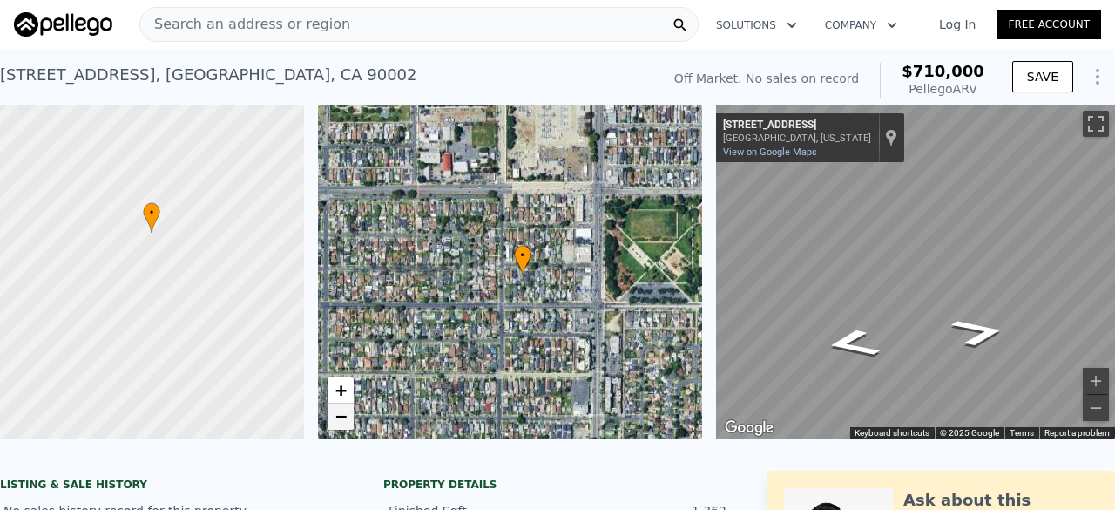
click at [334, 421] on span "−" at bounding box center [339, 416] width 11 height 22
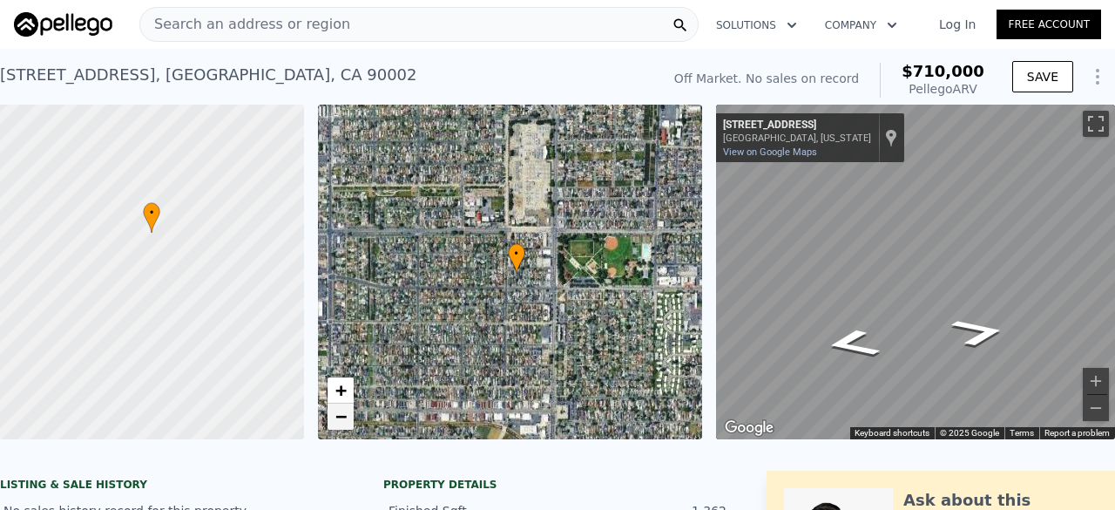
click at [334, 421] on span "−" at bounding box center [339, 416] width 11 height 22
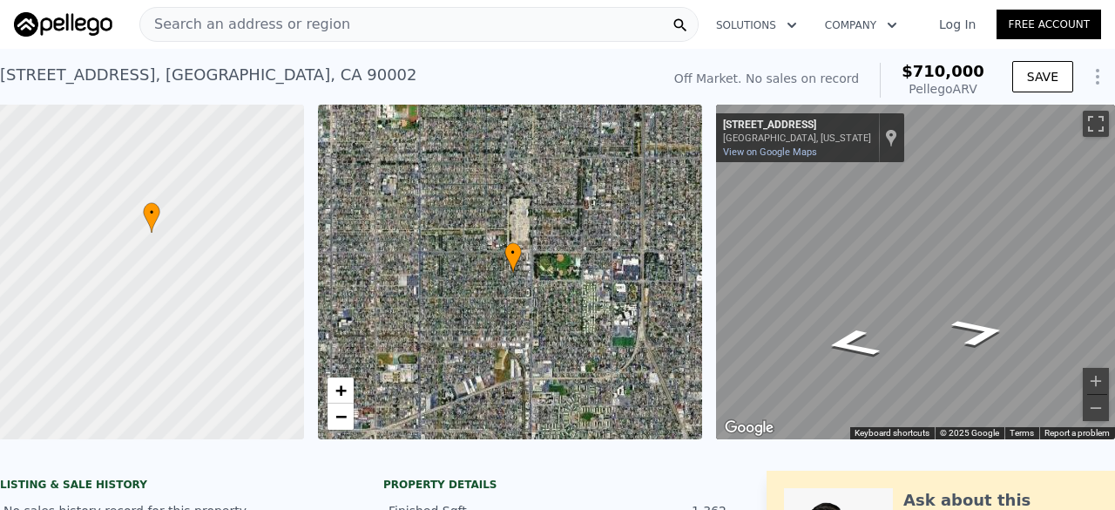
type input "5"
type input "4"
type input "1565"
type input "2514"
type input "4731"
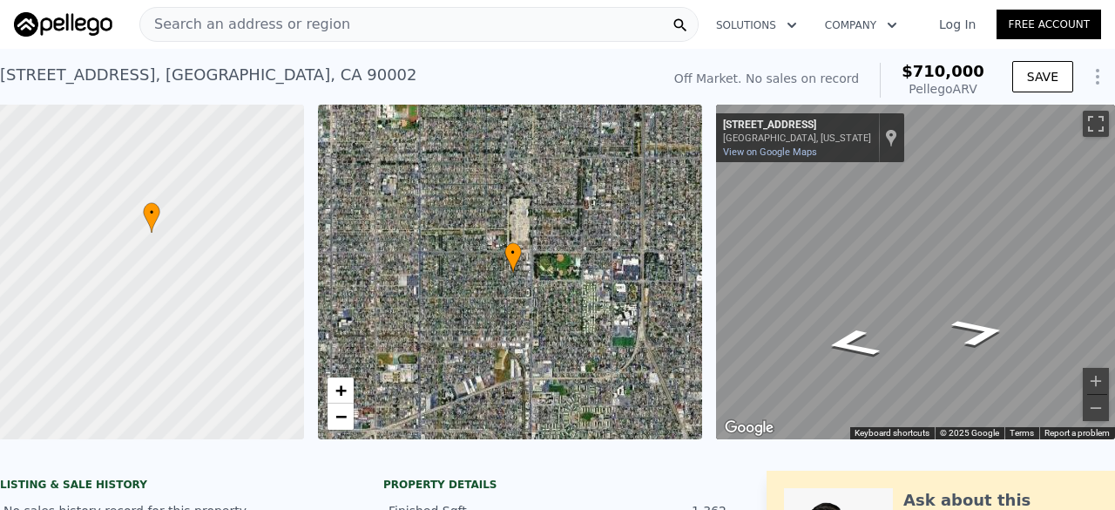
type input "6753"
type input "$ 1,520,000"
type input "8"
type input "$ 1,038,875"
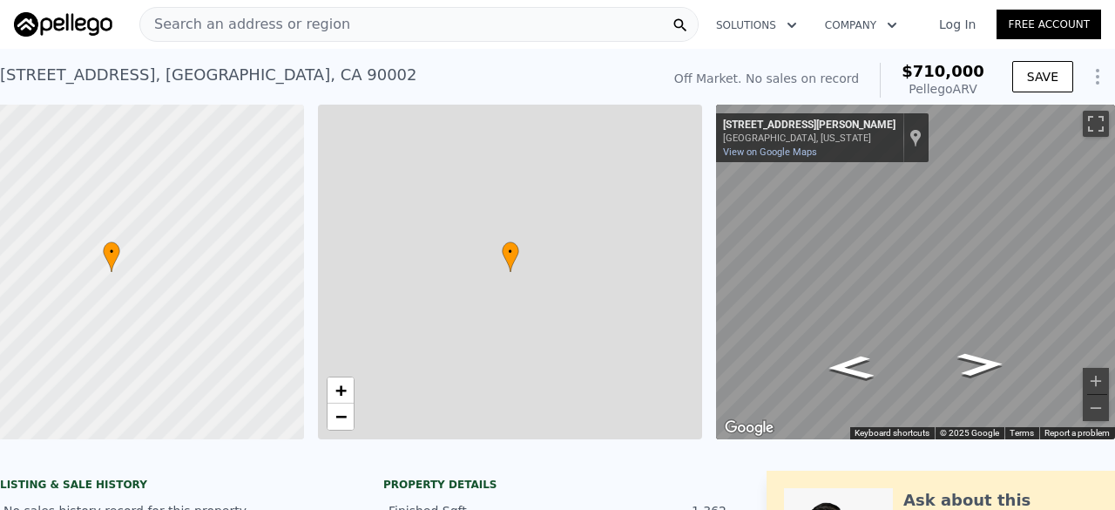
type input "6"
type input "3"
type input "994"
type input "1418"
type input "4802"
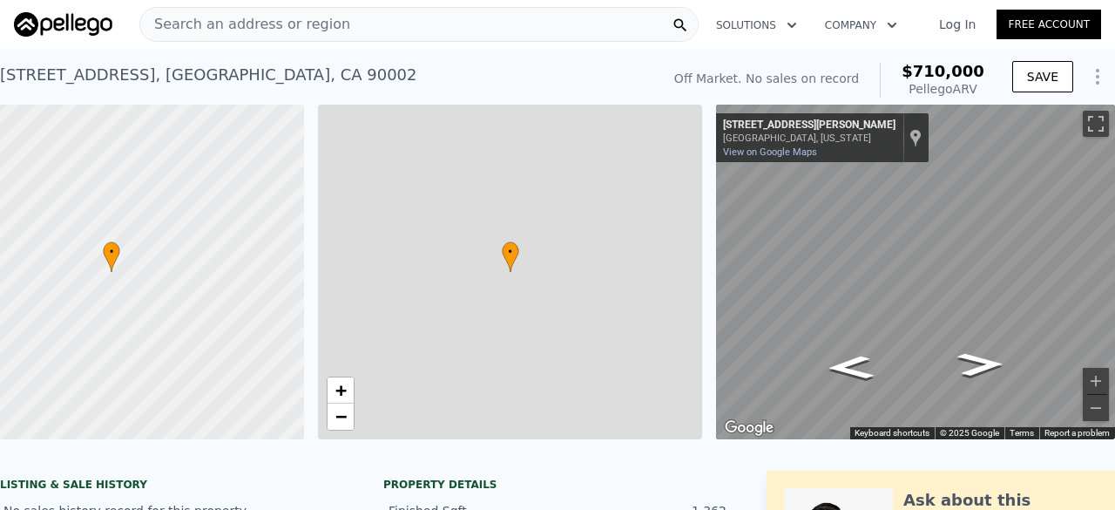
type input "7693"
type input "$ 710,000"
type input "6"
type input "$ 29,997"
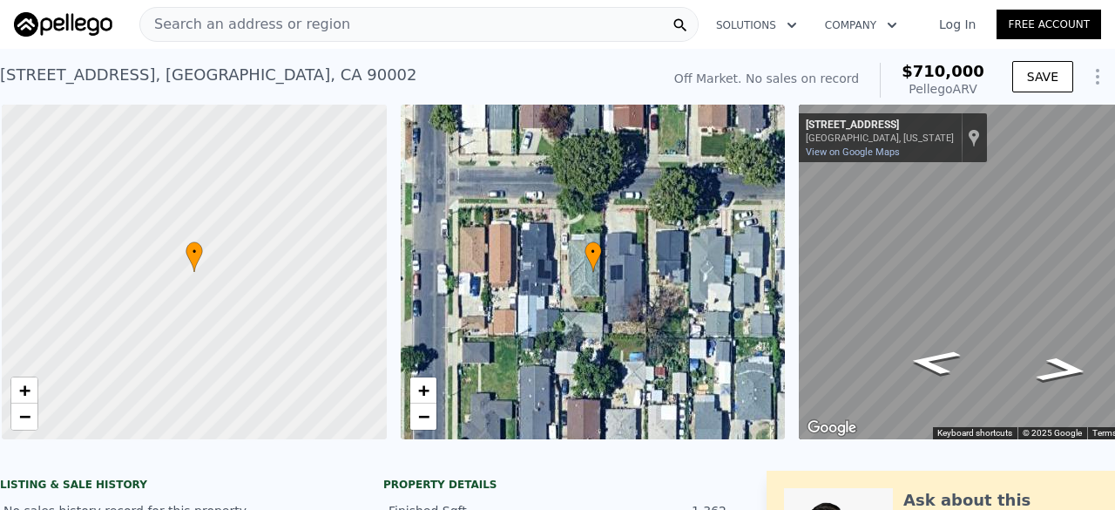
scroll to position [0, 7]
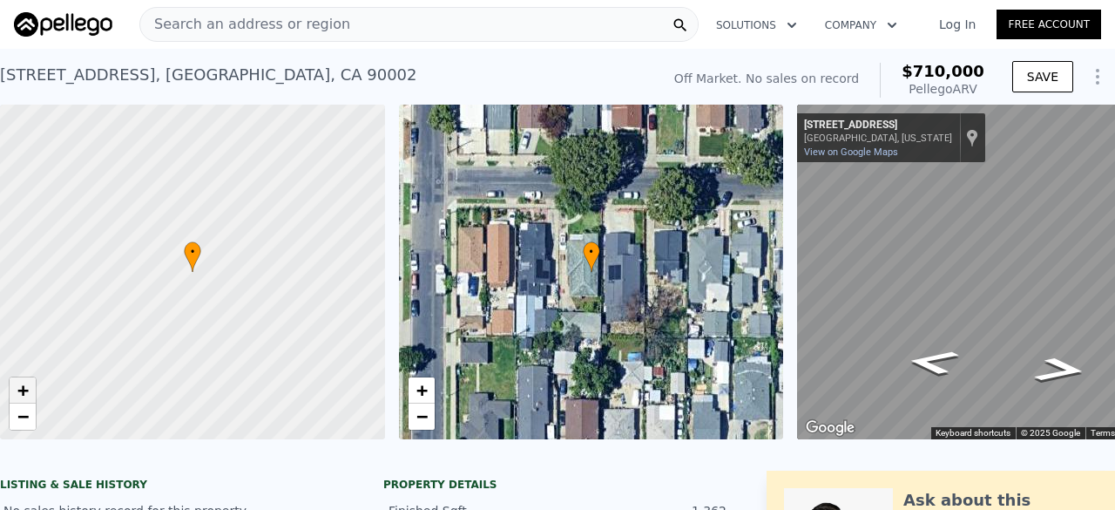
click at [24, 391] on span "+" at bounding box center [22, 390] width 11 height 22
drag, startPoint x: 167, startPoint y: 323, endPoint x: 298, endPoint y: 210, distance: 172.9
click at [298, 210] on div at bounding box center [193, 272] width 462 height 402
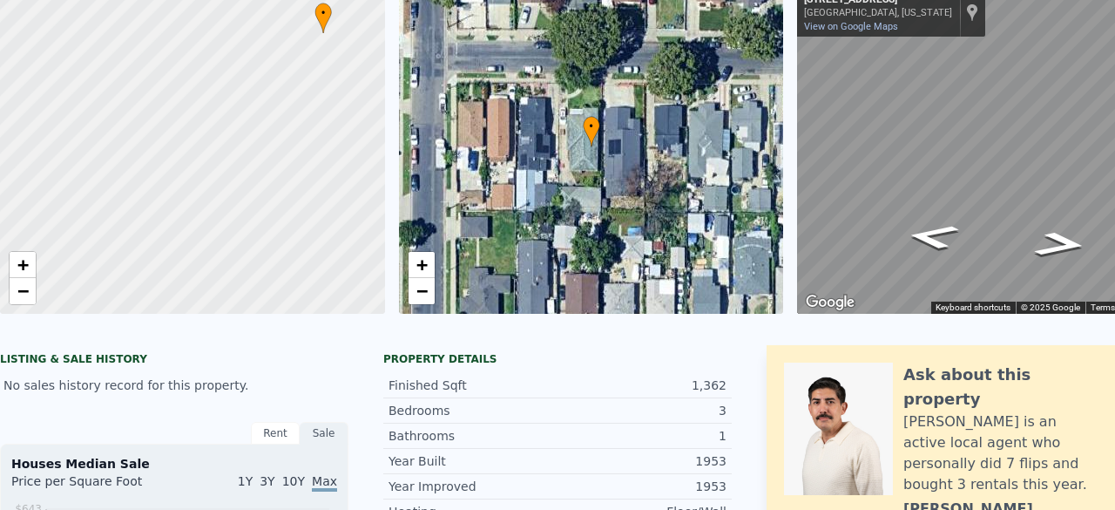
scroll to position [0, 0]
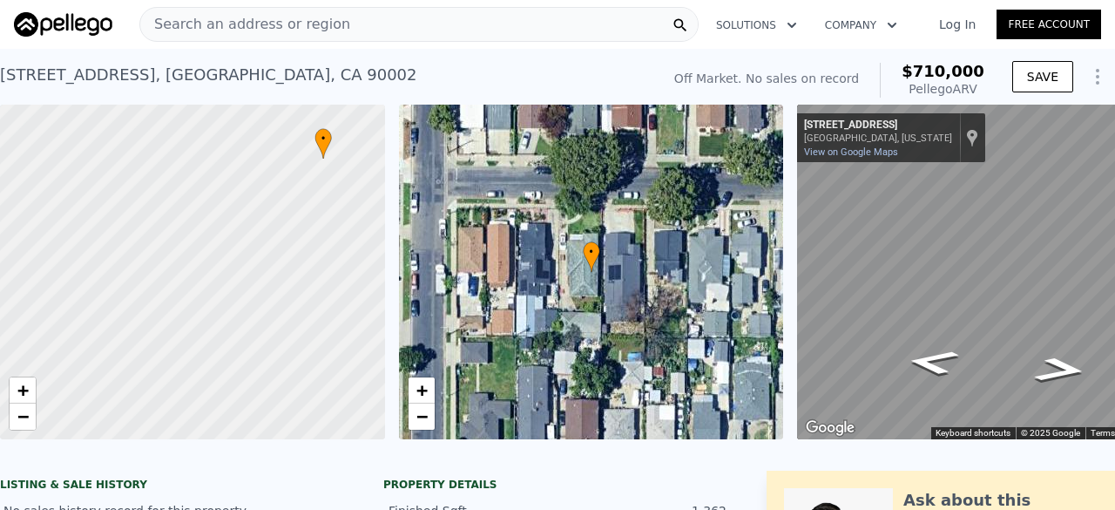
click at [358, 20] on div "Search an address or region" at bounding box center [418, 24] width 559 height 35
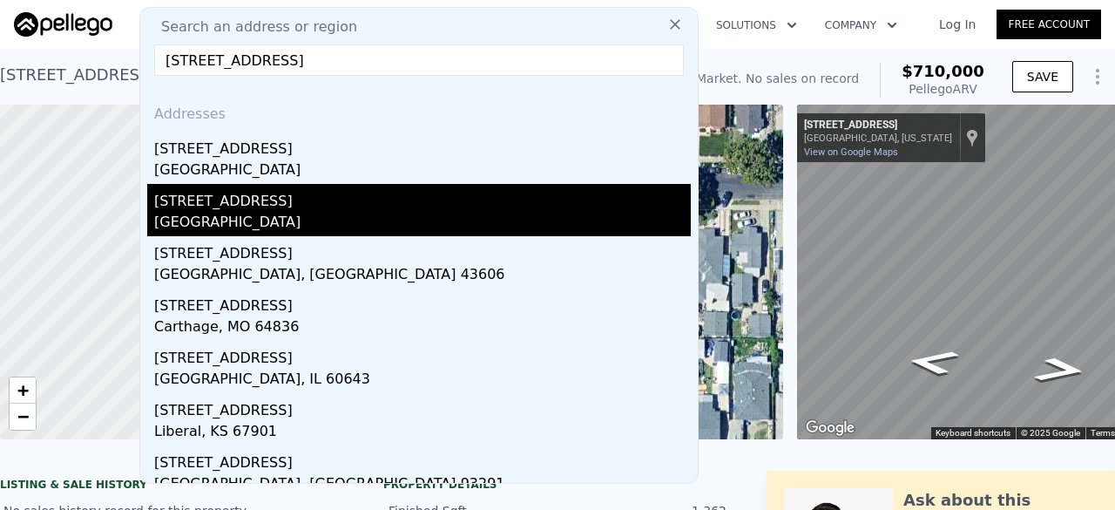
type input "[STREET_ADDRESS]"
click at [329, 218] on div "[GEOGRAPHIC_DATA]" at bounding box center [422, 224] width 537 height 24
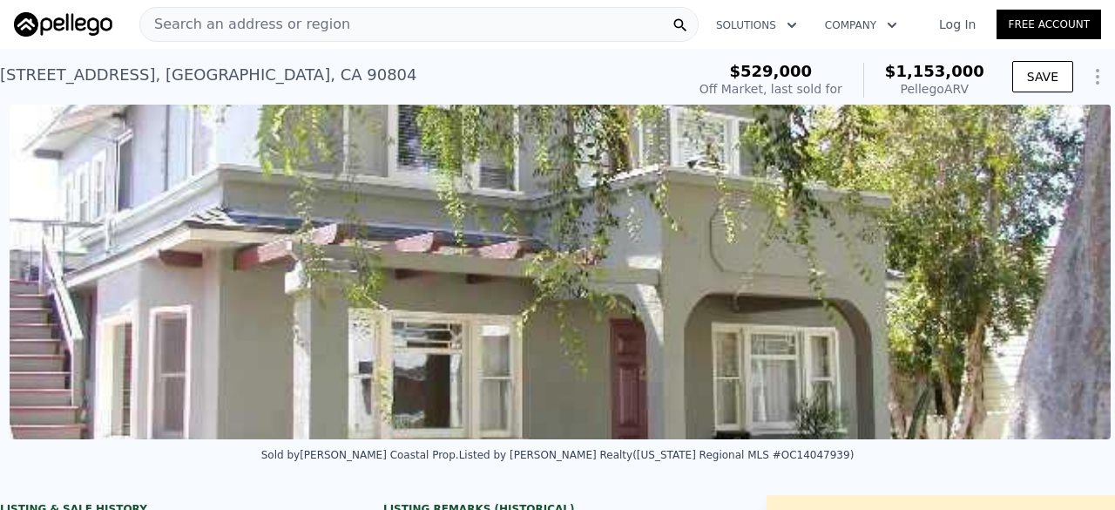
scroll to position [0, 797]
